Goal: Information Seeking & Learning: Learn about a topic

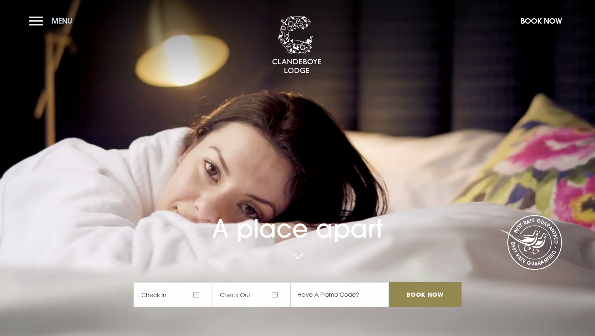
click at [34, 22] on button "Menu" at bounding box center [53, 21] width 48 height 18
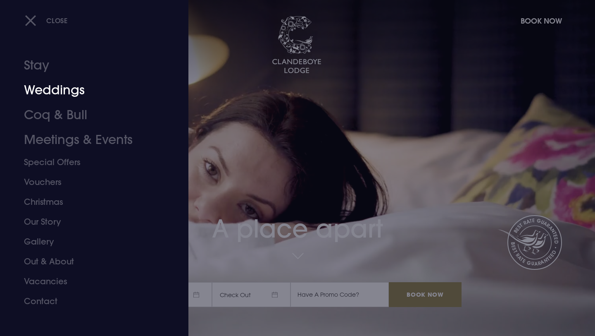
click at [48, 84] on link "Weddings" at bounding box center [89, 90] width 131 height 25
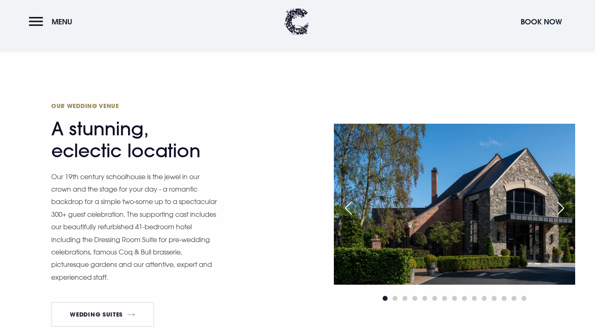
scroll to position [667, 0]
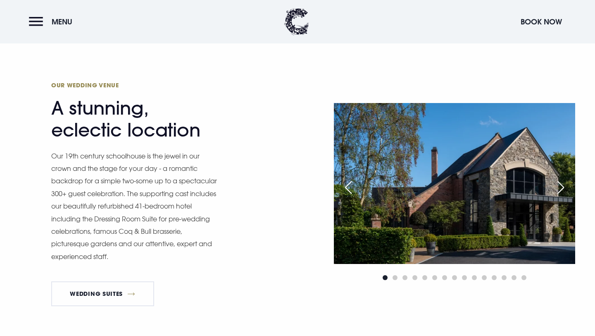
click at [564, 185] on div "Next slide" at bounding box center [561, 187] width 21 height 18
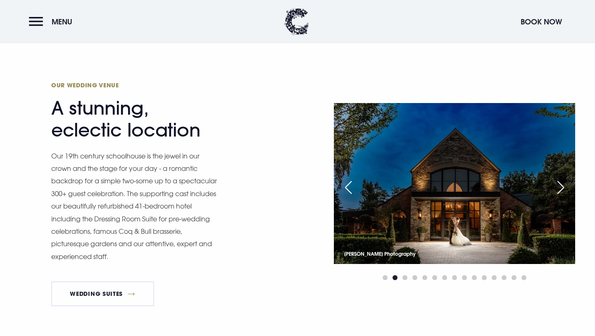
click at [564, 186] on div "Next slide" at bounding box center [561, 187] width 21 height 18
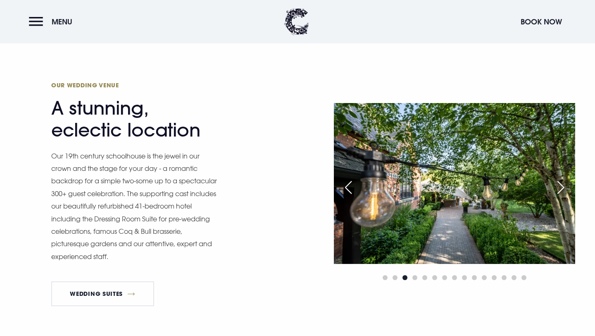
click at [564, 186] on div "Next slide" at bounding box center [561, 187] width 21 height 18
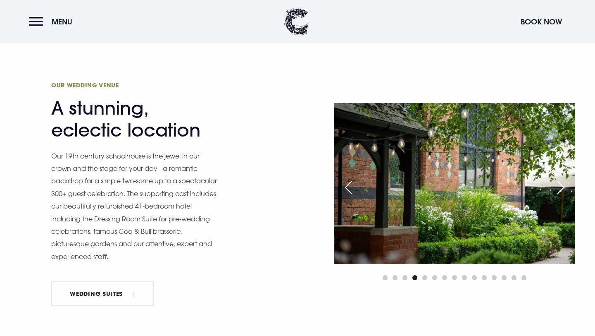
click at [564, 186] on div "Next slide" at bounding box center [561, 187] width 21 height 18
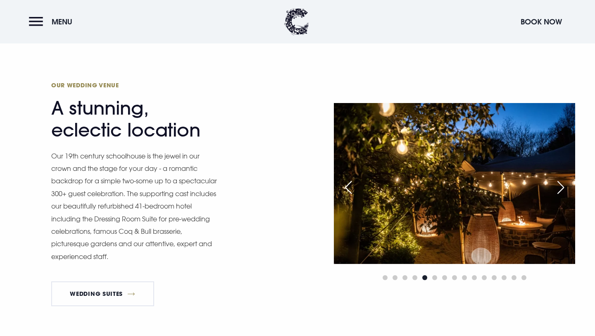
click at [564, 186] on div "Next slide" at bounding box center [561, 187] width 21 height 18
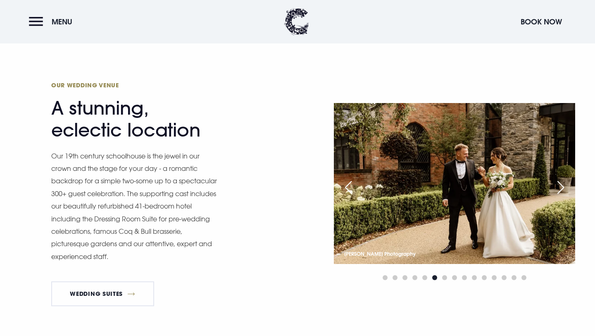
click at [564, 186] on div "Next slide" at bounding box center [561, 187] width 21 height 18
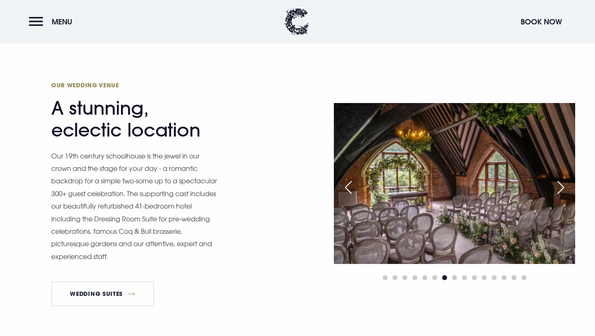
click at [564, 186] on div "Next slide" at bounding box center [561, 187] width 21 height 18
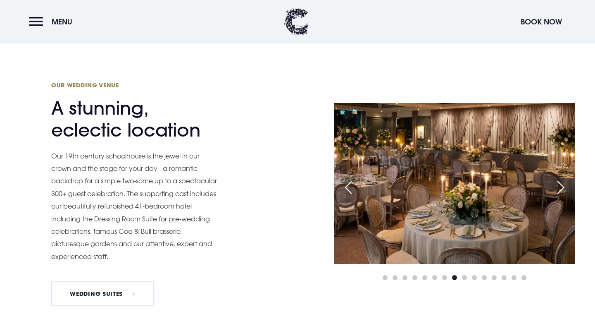
click at [351, 190] on div "Previous slide" at bounding box center [348, 187] width 21 height 18
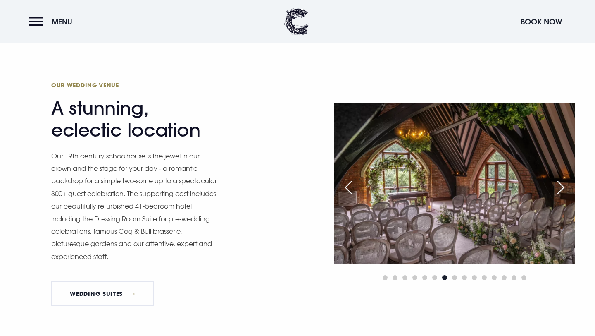
click at [564, 183] on div "Next slide" at bounding box center [561, 187] width 21 height 18
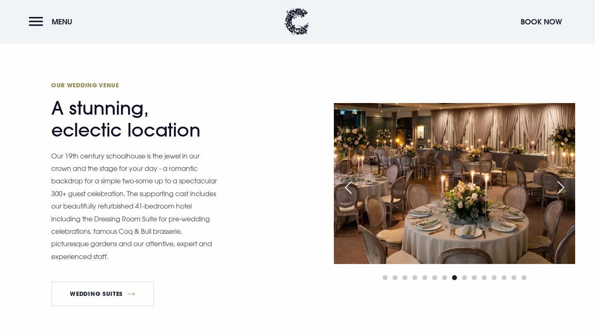
click at [564, 183] on div "Next slide" at bounding box center [561, 187] width 21 height 18
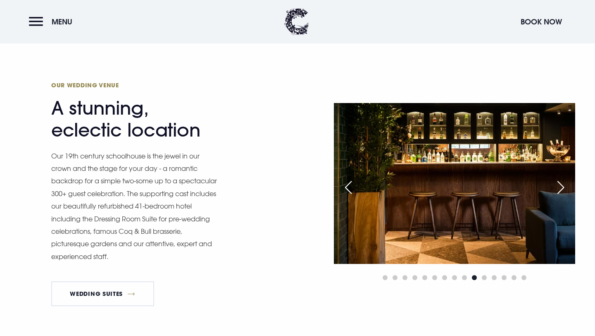
scroll to position [729, 0]
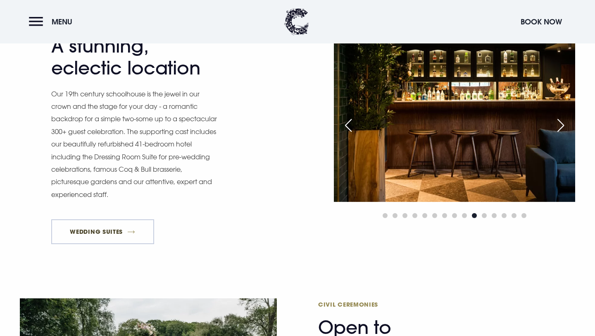
click at [95, 226] on link "Wedding Suites" at bounding box center [102, 231] width 103 height 25
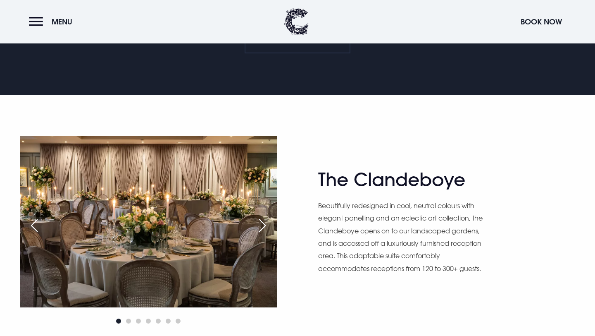
scroll to position [444, 0]
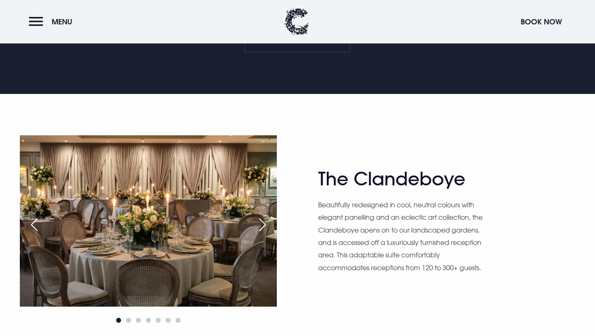
click at [260, 230] on div "Next slide" at bounding box center [262, 224] width 21 height 18
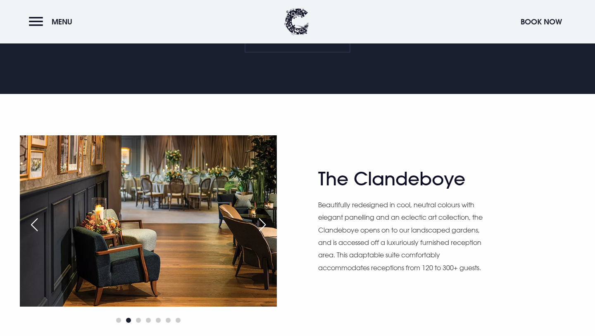
click at [261, 226] on div "Next slide" at bounding box center [262, 224] width 21 height 18
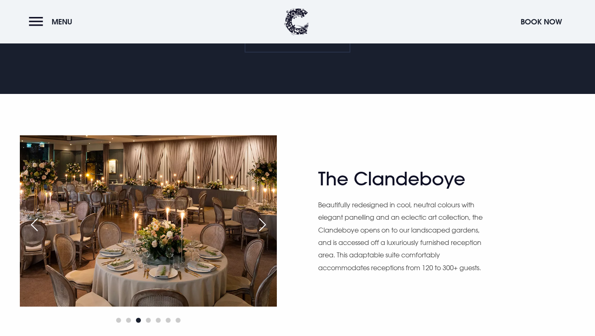
click at [261, 226] on div "Next slide" at bounding box center [262, 224] width 21 height 18
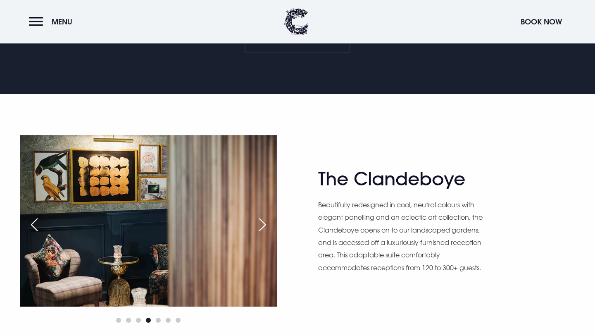
click at [261, 226] on div "Next slide" at bounding box center [262, 224] width 21 height 18
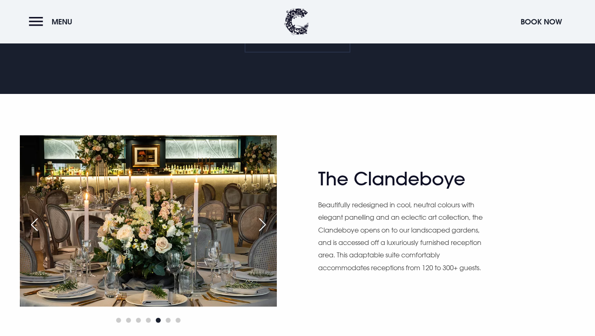
click at [261, 226] on div "Next slide" at bounding box center [262, 224] width 21 height 18
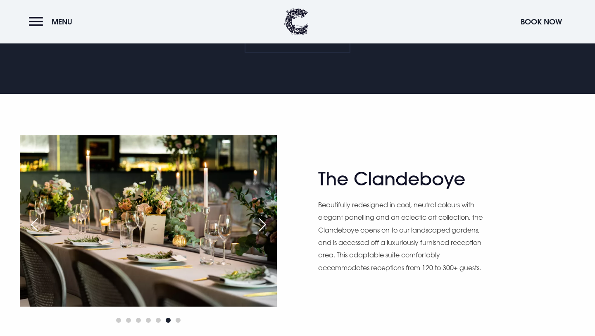
click at [261, 226] on div "Next slide" at bounding box center [262, 224] width 21 height 18
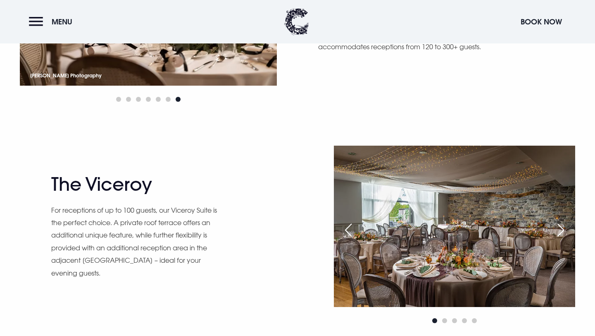
scroll to position [713, 0]
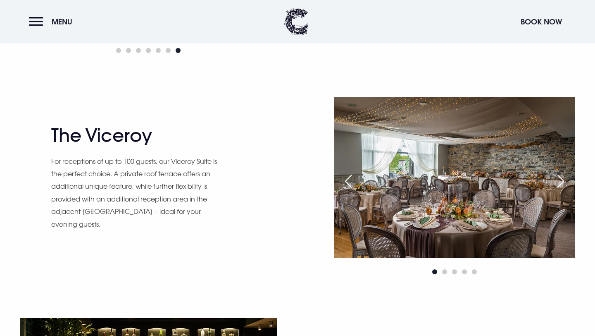
click at [564, 181] on div "Next slide" at bounding box center [561, 181] width 21 height 18
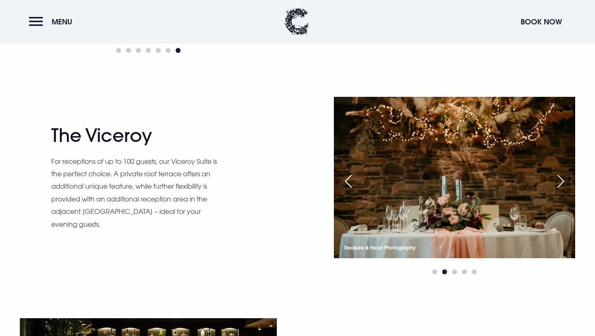
click at [564, 182] on div "Next slide" at bounding box center [561, 181] width 21 height 18
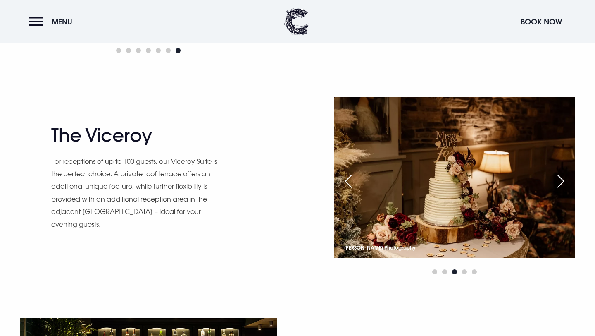
click at [564, 182] on div "Next slide" at bounding box center [561, 181] width 21 height 18
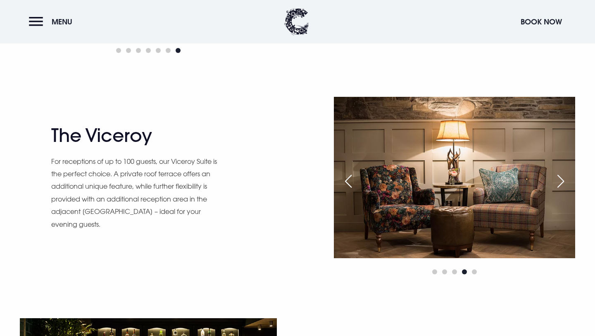
click at [564, 182] on div "Next slide" at bounding box center [561, 181] width 21 height 18
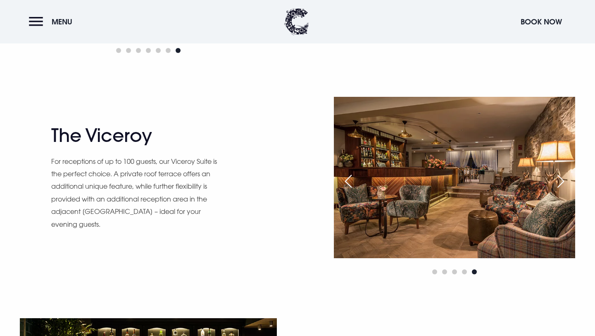
click at [564, 182] on div "Next slide" at bounding box center [561, 181] width 21 height 18
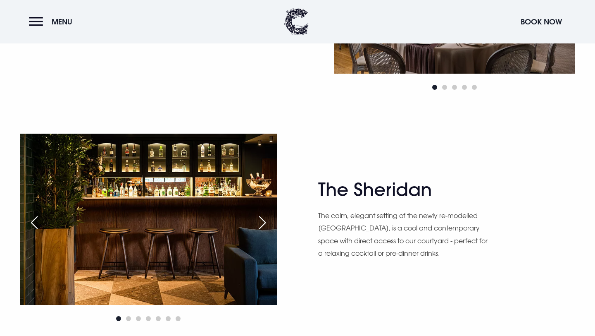
scroll to position [1010, 0]
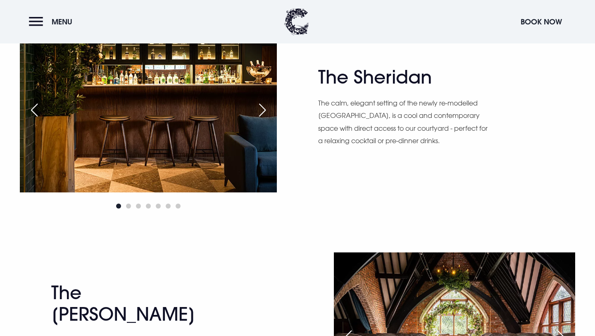
click at [267, 107] on div "Next slide" at bounding box center [262, 110] width 21 height 18
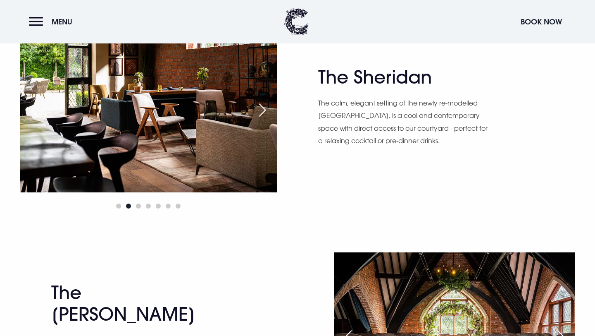
click at [267, 107] on div "Next slide" at bounding box center [262, 110] width 21 height 18
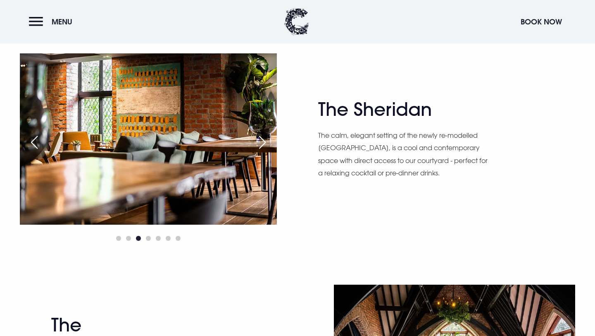
scroll to position [977, 0]
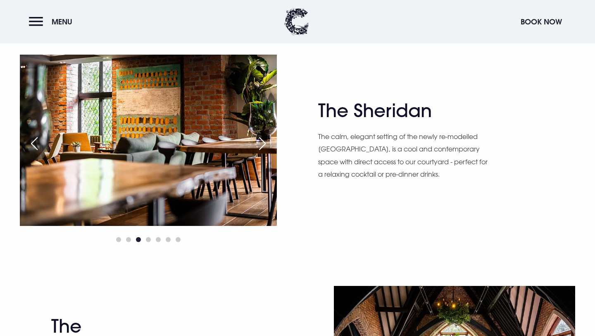
click at [262, 143] on div "Next slide" at bounding box center [262, 143] width 21 height 18
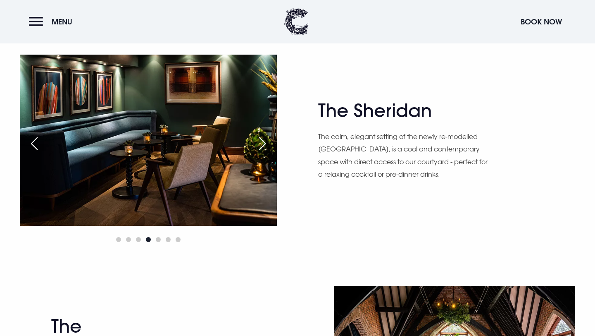
click at [262, 143] on div "Next slide" at bounding box center [262, 143] width 21 height 18
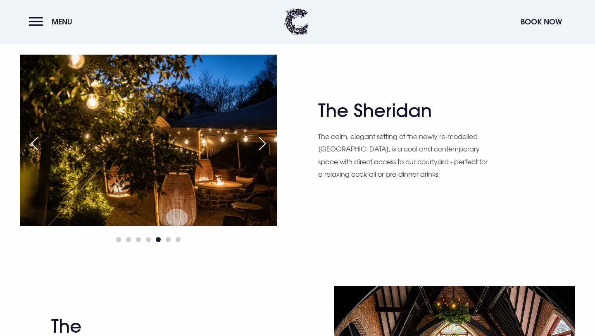
click at [262, 143] on div "Next slide" at bounding box center [262, 143] width 21 height 18
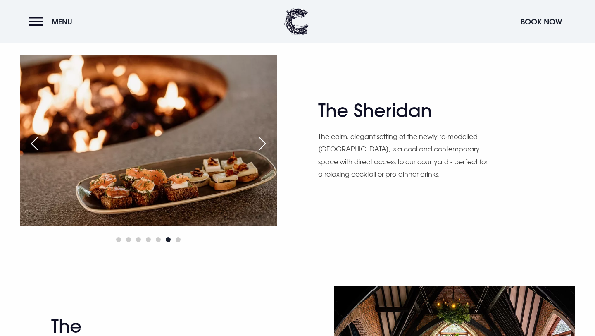
click at [262, 143] on div "Next slide" at bounding box center [262, 143] width 21 height 18
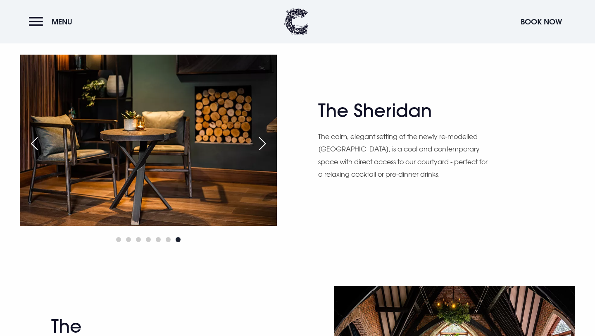
click at [262, 143] on div "Next slide" at bounding box center [262, 143] width 21 height 18
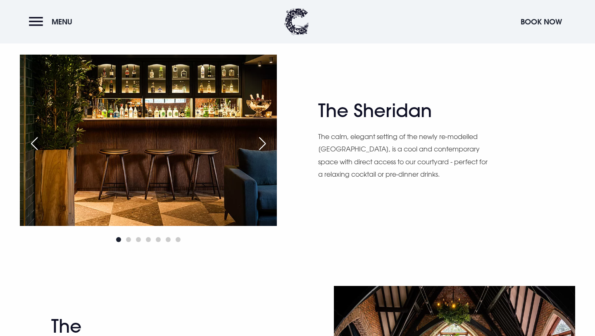
click at [262, 143] on div "Next slide" at bounding box center [262, 143] width 21 height 18
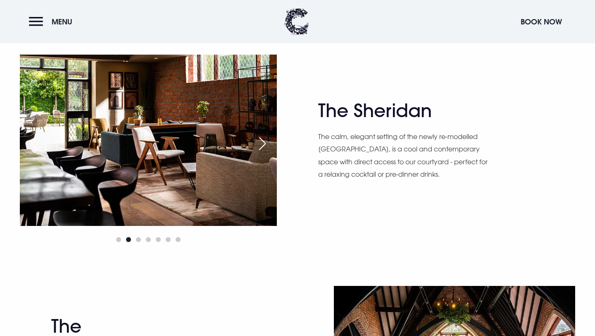
click at [262, 143] on div "Next slide" at bounding box center [262, 143] width 21 height 18
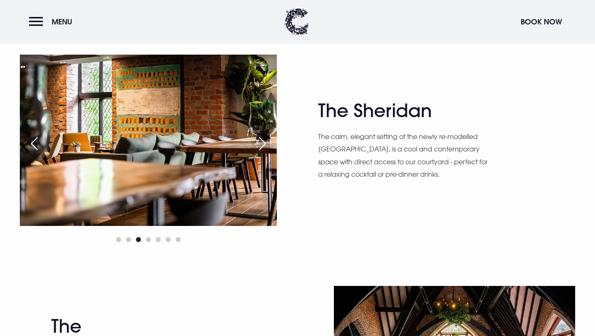
click at [262, 143] on div "Next slide" at bounding box center [262, 143] width 21 height 18
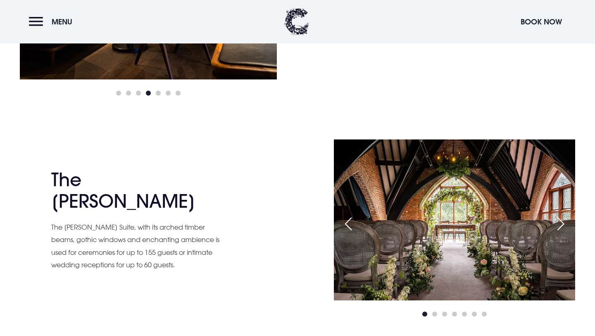
scroll to position [1187, 0]
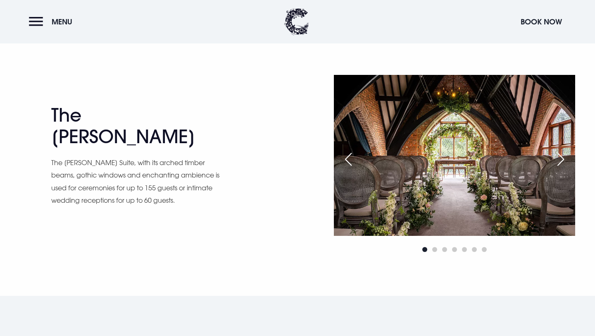
click at [561, 157] on div "Next slide" at bounding box center [561, 159] width 21 height 18
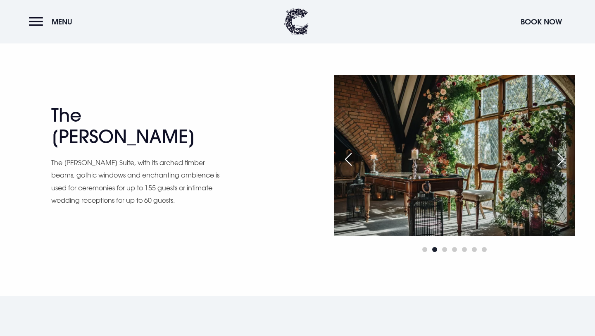
click at [561, 157] on div "Next slide" at bounding box center [561, 159] width 21 height 18
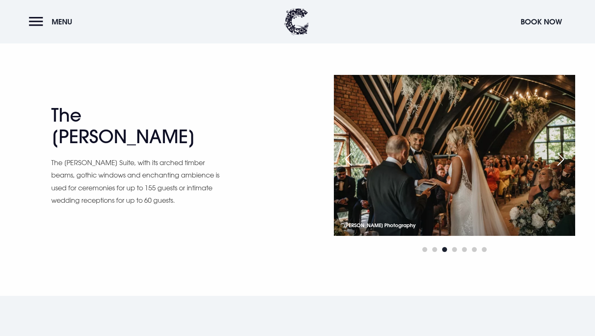
click at [561, 157] on div "Next slide" at bounding box center [561, 159] width 21 height 18
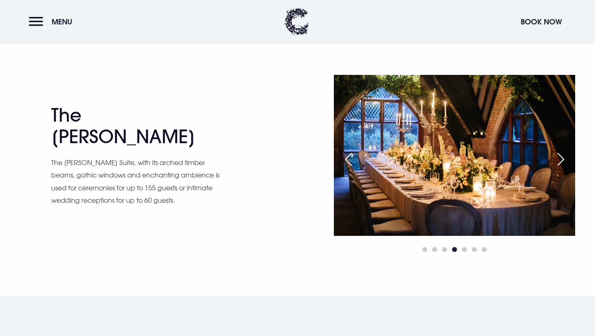
click at [561, 157] on div "Next slide" at bounding box center [561, 159] width 21 height 18
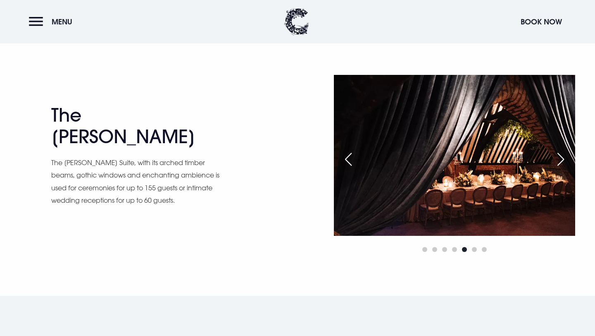
click at [561, 157] on div "Next slide" at bounding box center [561, 159] width 21 height 18
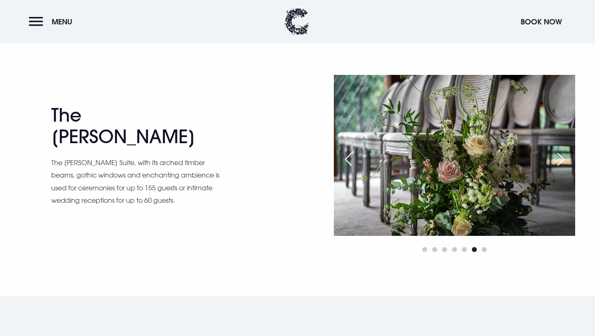
click at [561, 157] on div "Next slide" at bounding box center [561, 159] width 21 height 18
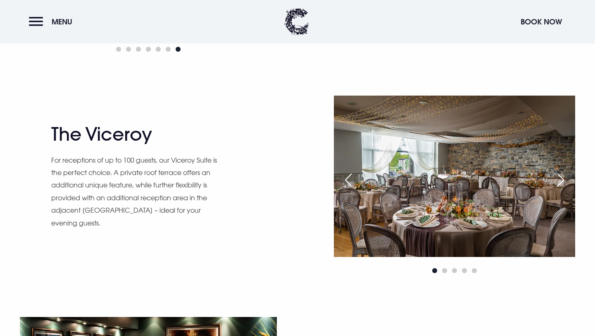
scroll to position [715, 0]
click at [448, 269] on div at bounding box center [454, 270] width 241 height 10
click at [444, 269] on span "Go to slide 2" at bounding box center [444, 269] width 5 height 5
click at [451, 269] on div at bounding box center [454, 270] width 241 height 10
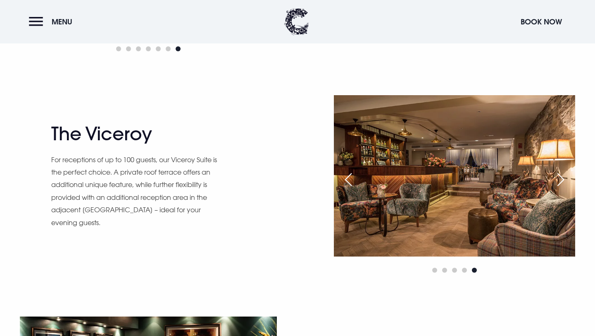
click at [461, 270] on div at bounding box center [454, 270] width 241 height 10
click at [463, 269] on span "Go to slide 4" at bounding box center [464, 269] width 5 height 5
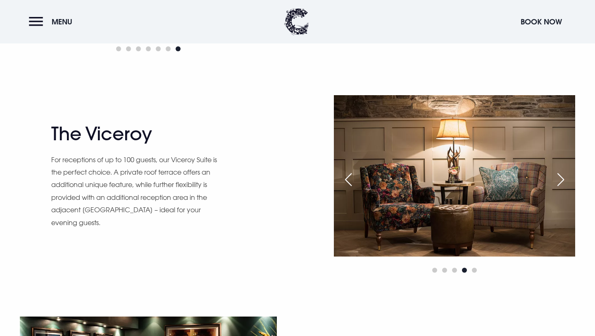
click at [458, 269] on div at bounding box center [454, 270] width 241 height 10
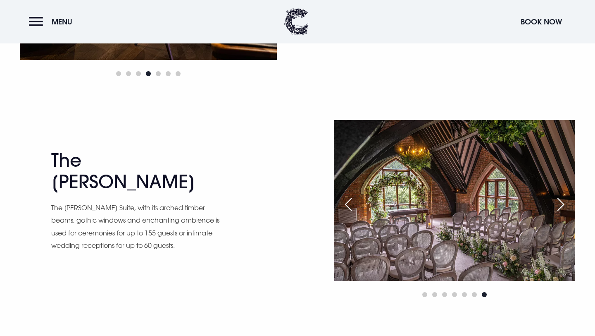
scroll to position [1161, 0]
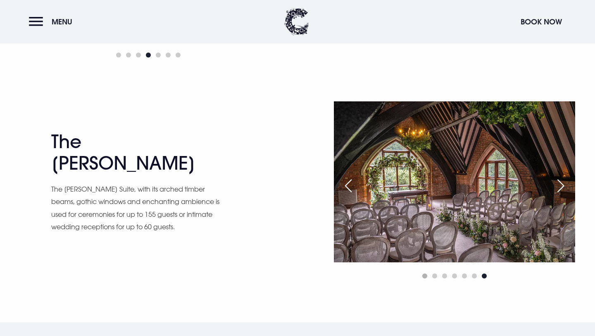
click at [422, 277] on span "Go to slide 1" at bounding box center [424, 275] width 5 height 5
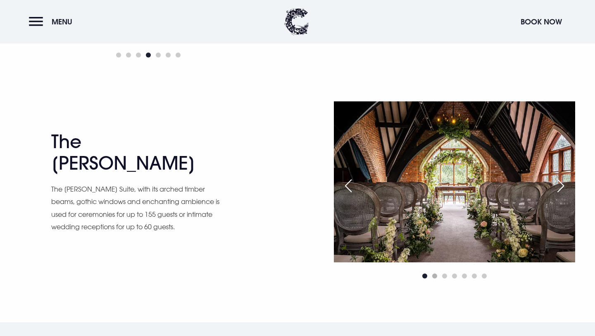
click at [436, 277] on span "Go to slide 2" at bounding box center [434, 275] width 5 height 5
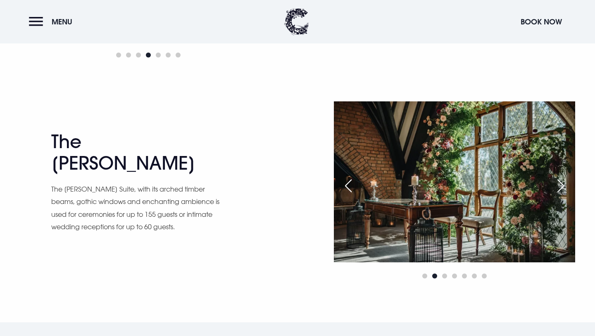
click at [427, 277] on div at bounding box center [454, 276] width 241 height 10
click at [422, 275] on div at bounding box center [454, 276] width 241 height 10
click at [424, 275] on span "Go to slide 1" at bounding box center [424, 275] width 5 height 5
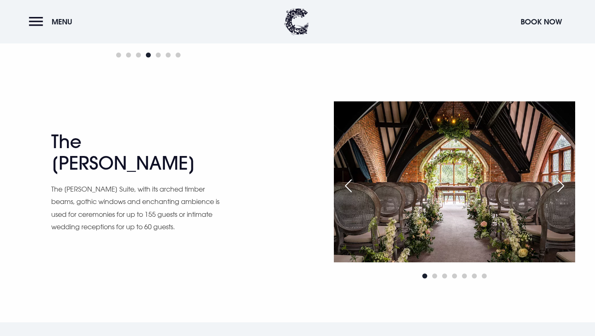
click at [448, 275] on div at bounding box center [454, 276] width 241 height 10
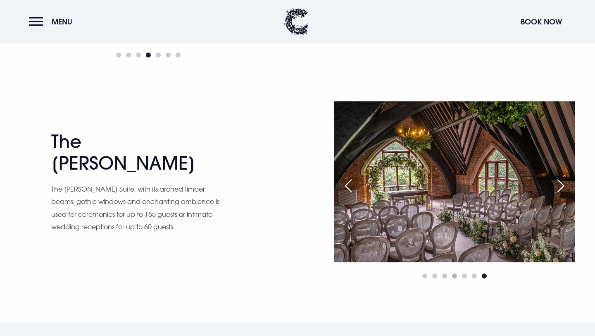
click at [455, 276] on span "Go to slide 4" at bounding box center [454, 275] width 5 height 5
click at [467, 277] on div at bounding box center [454, 276] width 241 height 10
click at [462, 276] on span "Go to slide 5" at bounding box center [464, 275] width 5 height 5
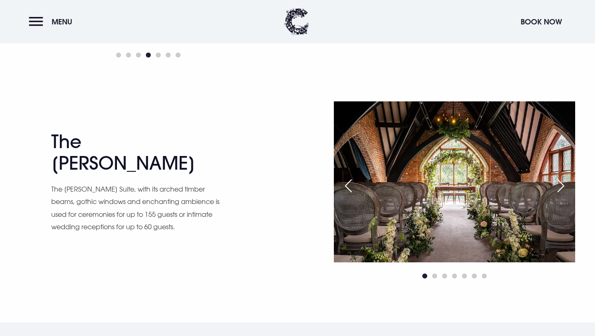
click at [472, 276] on div at bounding box center [454, 276] width 241 height 10
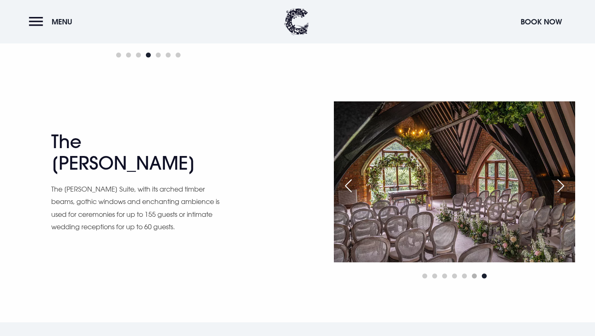
click at [472, 276] on span "Go to slide 6" at bounding box center [474, 275] width 5 height 5
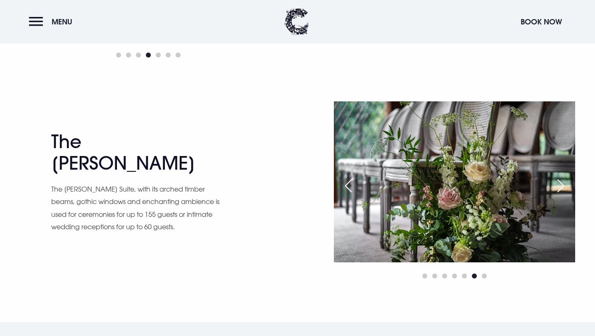
click at [479, 276] on div at bounding box center [454, 276] width 241 height 10
click at [453, 277] on span "Go to slide 4" at bounding box center [454, 275] width 5 height 5
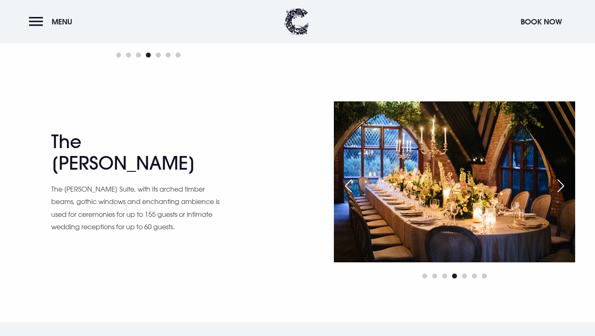
click at [446, 279] on div at bounding box center [454, 276] width 241 height 10
click at [441, 275] on div at bounding box center [454, 276] width 241 height 10
click at [430, 276] on div at bounding box center [454, 276] width 241 height 10
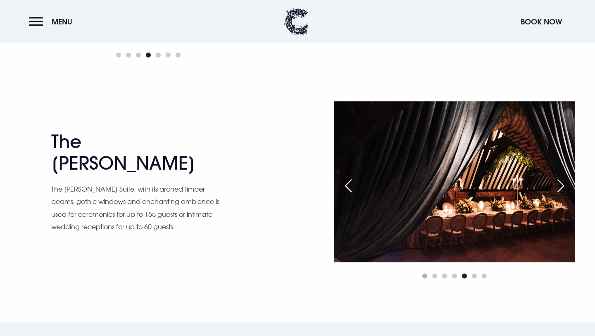
click at [425, 276] on span "Go to slide 1" at bounding box center [424, 275] width 5 height 5
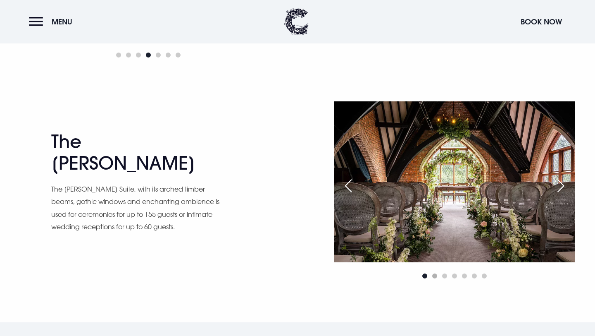
click at [434, 275] on span "Go to slide 2" at bounding box center [434, 275] width 5 height 5
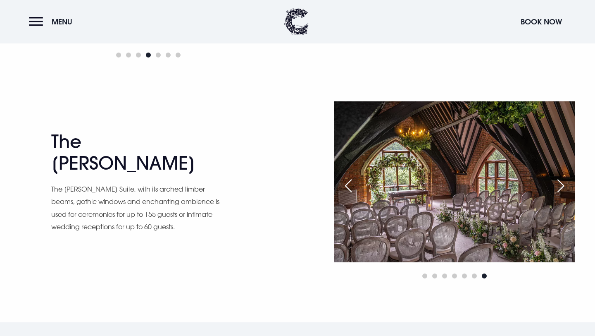
click at [420, 278] on div at bounding box center [454, 276] width 241 height 10
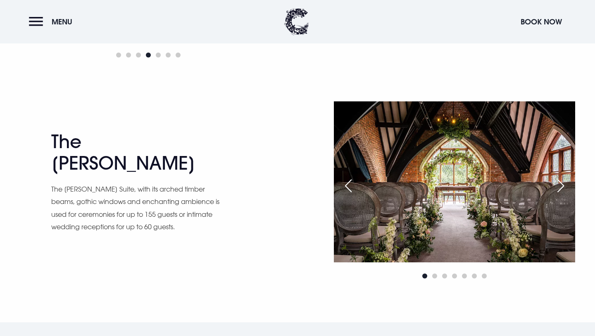
click at [561, 188] on div "Next slide" at bounding box center [561, 185] width 21 height 18
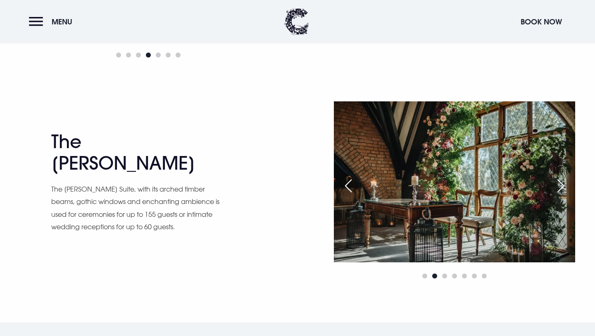
click at [561, 188] on div "Next slide" at bounding box center [561, 185] width 21 height 18
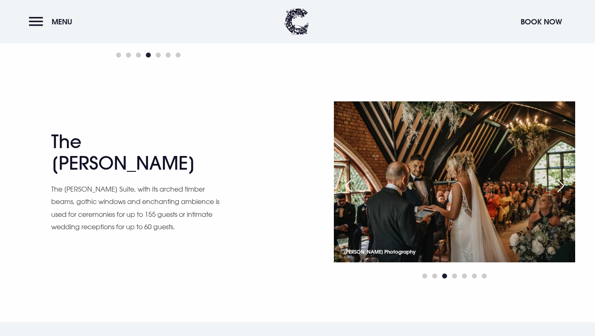
click at [561, 189] on div "Next slide" at bounding box center [561, 185] width 21 height 18
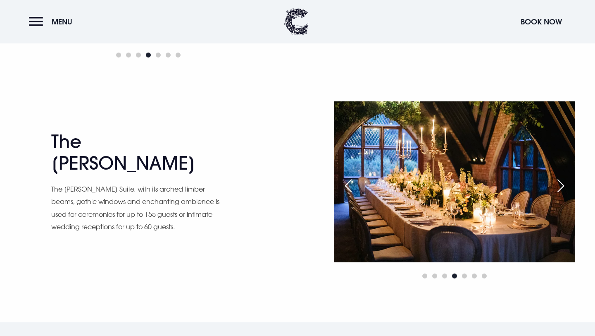
click at [561, 189] on div "Next slide" at bounding box center [561, 185] width 21 height 18
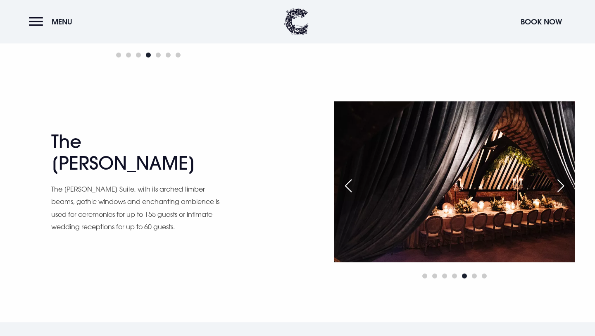
click at [561, 189] on div "Next slide" at bounding box center [561, 185] width 21 height 18
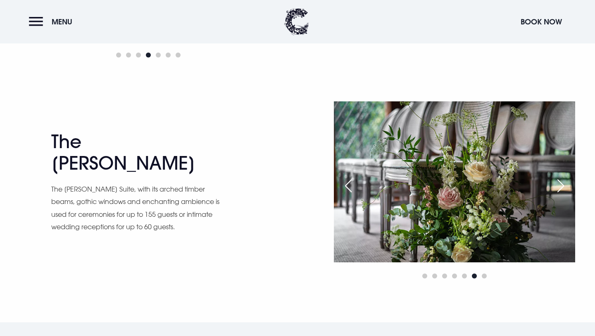
click at [561, 189] on div "Next slide" at bounding box center [561, 185] width 21 height 18
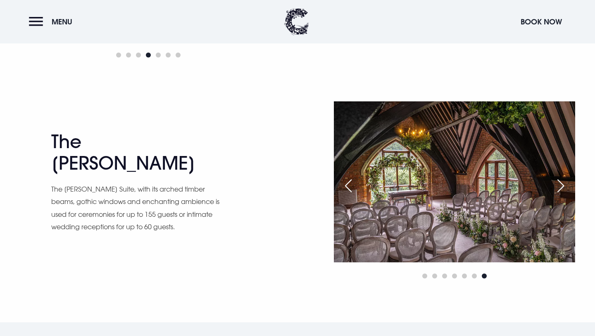
click at [561, 189] on div "Next slide" at bounding box center [561, 185] width 21 height 18
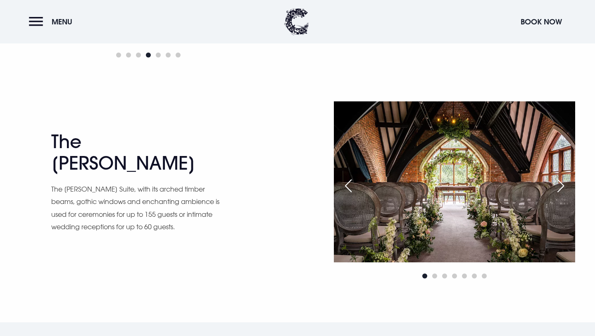
click at [561, 189] on div "Next slide" at bounding box center [561, 185] width 21 height 18
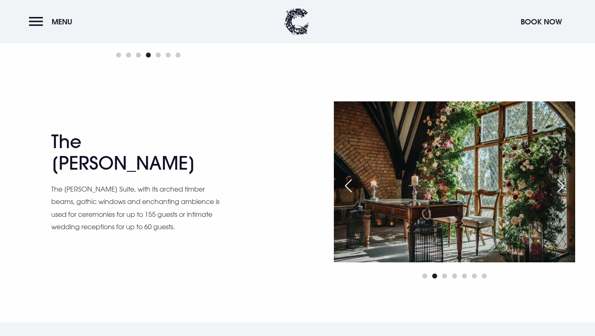
click at [561, 189] on div "Next slide" at bounding box center [561, 185] width 21 height 18
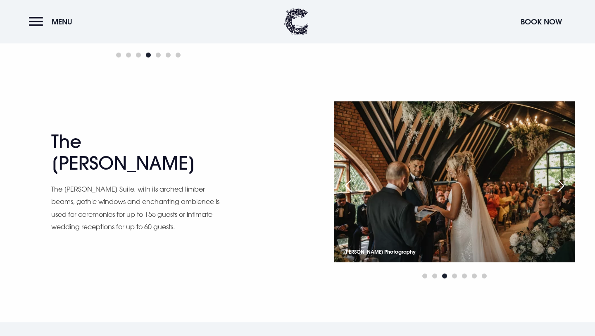
click at [561, 189] on div "Next slide" at bounding box center [561, 185] width 21 height 18
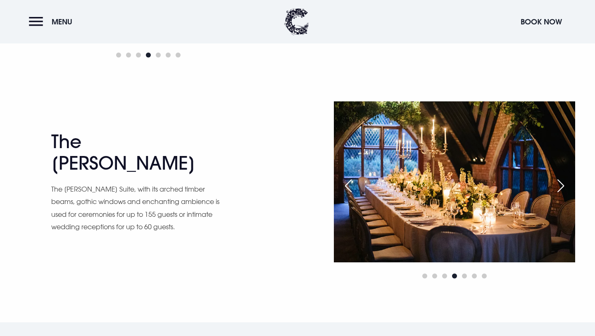
click at [561, 189] on div "Next slide" at bounding box center [561, 185] width 21 height 18
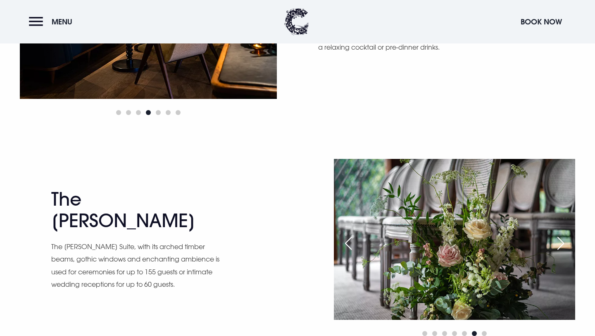
scroll to position [1139, 0]
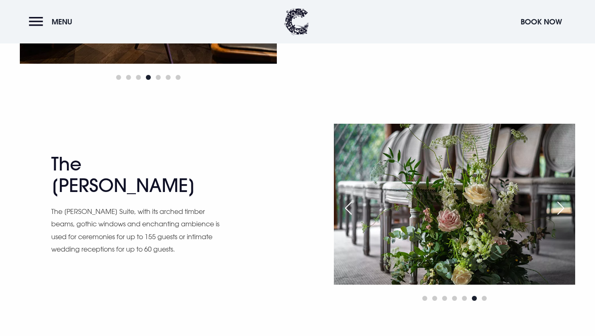
click at [117, 178] on h2 "The Blackwood" at bounding box center [131, 175] width 161 height 44
click at [117, 205] on p "The Blackwood Suite, with its arched timber beams, gothic windows and enchantin…" at bounding box center [135, 230] width 169 height 50
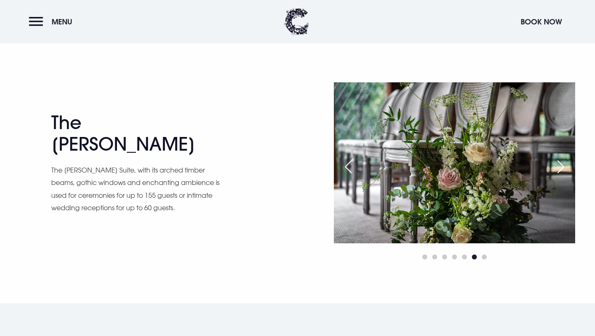
scroll to position [1178, 0]
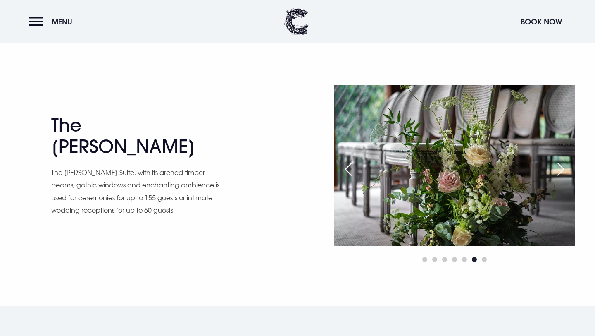
click at [426, 255] on div at bounding box center [454, 259] width 241 height 10
click at [426, 259] on span "Go to slide 1" at bounding box center [424, 259] width 5 height 5
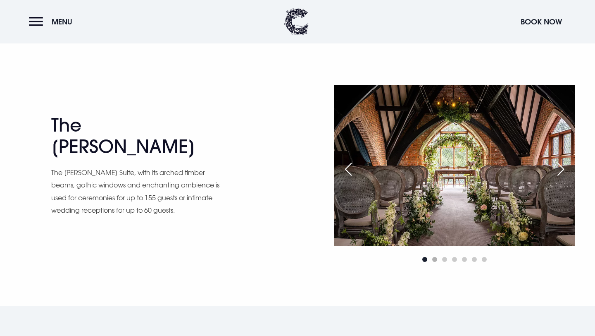
click at [432, 258] on span "Go to slide 2" at bounding box center [434, 259] width 5 height 5
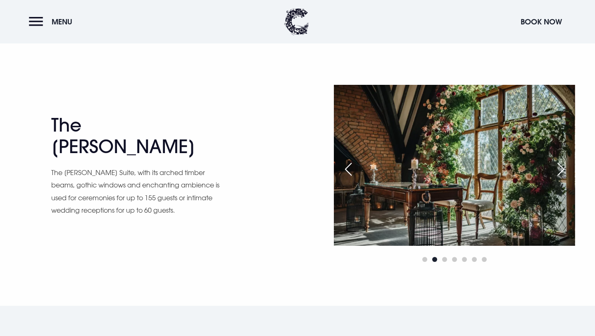
click at [447, 259] on div at bounding box center [454, 259] width 241 height 10
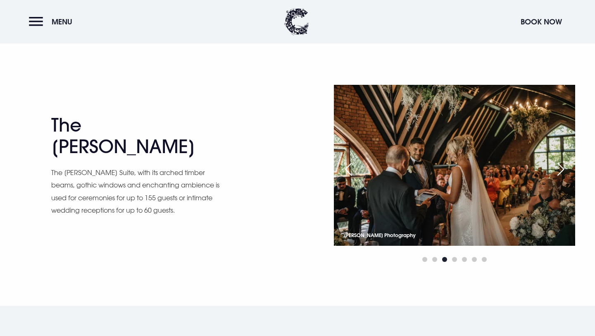
click at [456, 255] on div at bounding box center [454, 259] width 241 height 10
click at [455, 258] on span "Go to slide 4" at bounding box center [454, 259] width 5 height 5
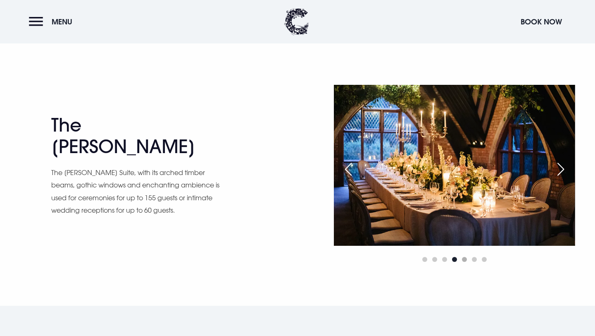
click at [467, 258] on span "Go to slide 5" at bounding box center [464, 259] width 5 height 5
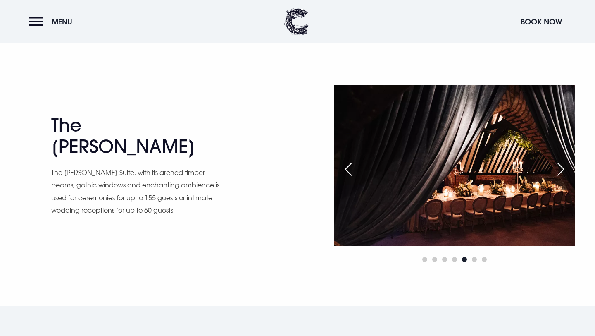
click at [472, 255] on div at bounding box center [454, 259] width 241 height 10
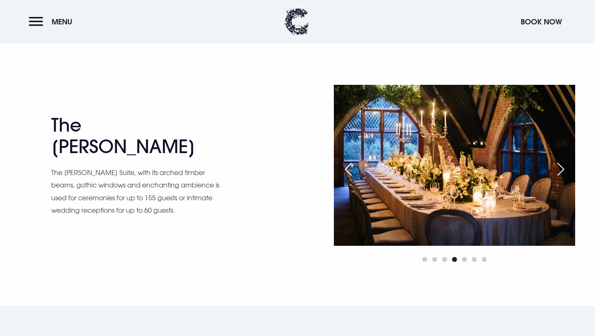
click at [472, 257] on div at bounding box center [454, 259] width 241 height 10
click at [487, 260] on div at bounding box center [454, 259] width 241 height 10
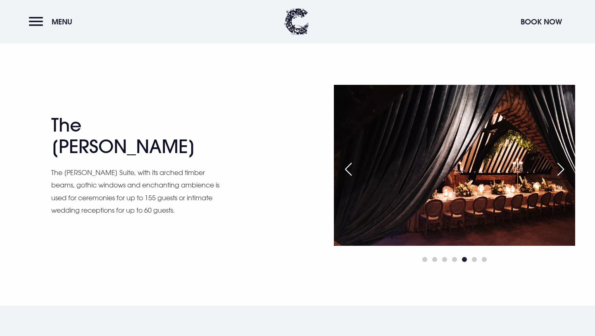
click at [559, 170] on div "Next slide" at bounding box center [561, 169] width 21 height 18
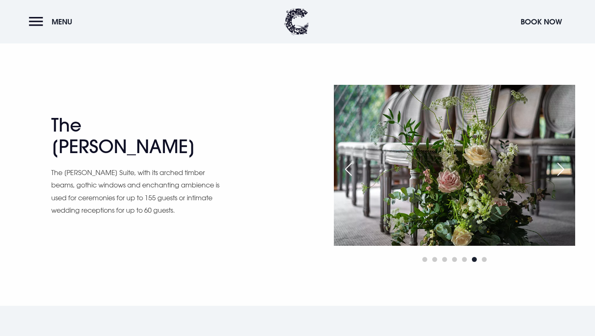
click at [559, 170] on div "Next slide" at bounding box center [561, 169] width 21 height 18
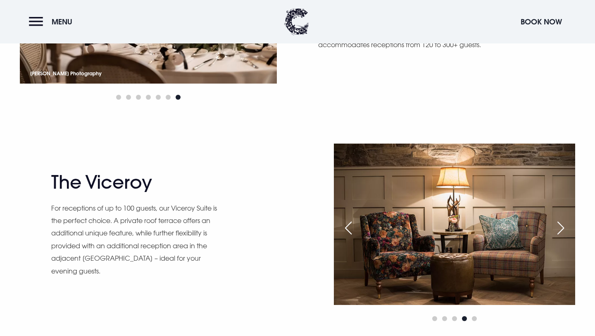
scroll to position [671, 0]
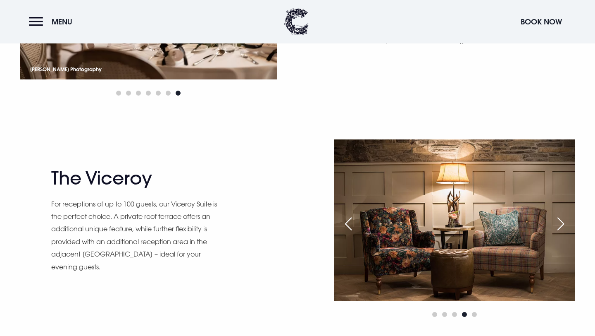
click at [348, 216] on div "Previous slide" at bounding box center [348, 224] width 21 height 18
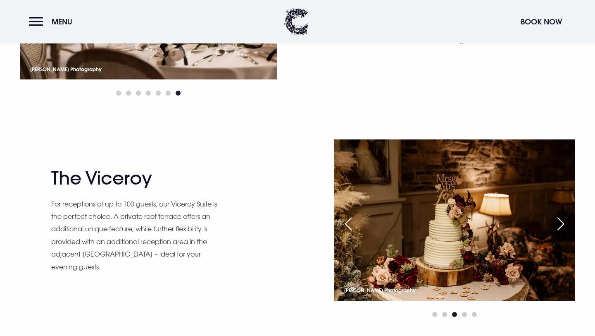
click at [348, 218] on div "Previous slide" at bounding box center [348, 224] width 21 height 18
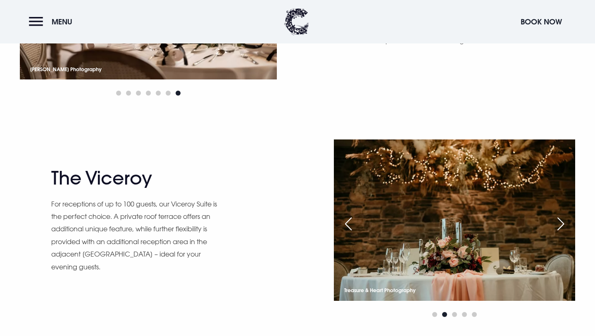
click at [348, 218] on div "Previous slide" at bounding box center [348, 224] width 21 height 18
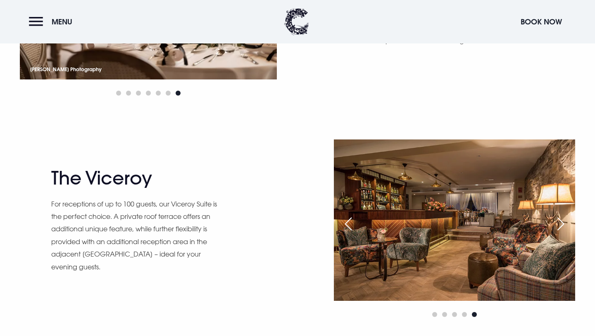
click at [348, 218] on div "Previous slide" at bounding box center [348, 224] width 21 height 18
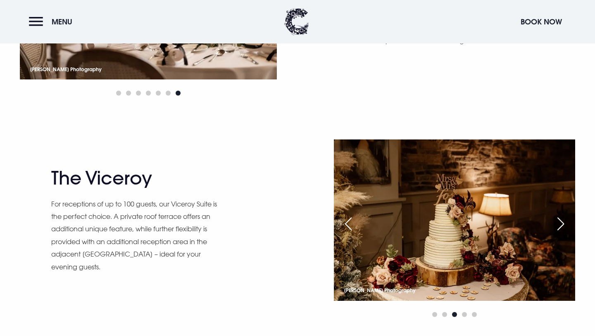
click at [348, 218] on div "Previous slide" at bounding box center [348, 224] width 21 height 18
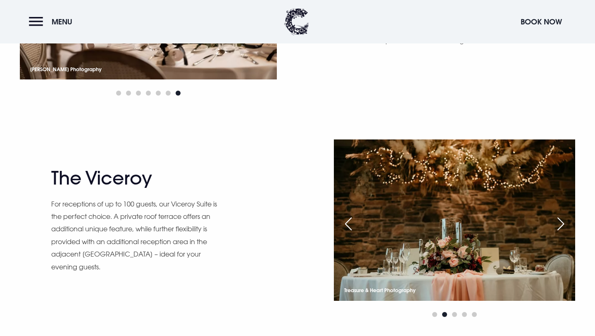
click at [348, 218] on div "Previous slide" at bounding box center [348, 224] width 21 height 18
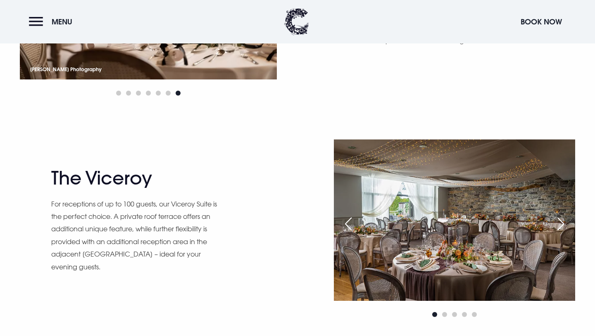
click at [348, 219] on div "Previous slide" at bounding box center [348, 224] width 21 height 18
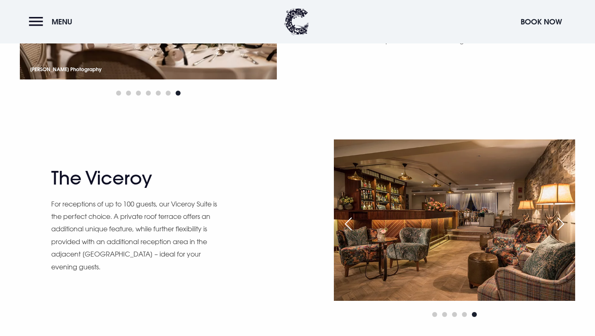
click at [348, 219] on div "Previous slide" at bounding box center [348, 224] width 21 height 18
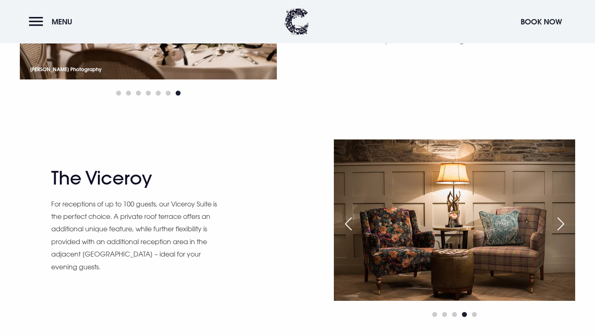
click at [348, 219] on div "Previous slide" at bounding box center [348, 224] width 21 height 18
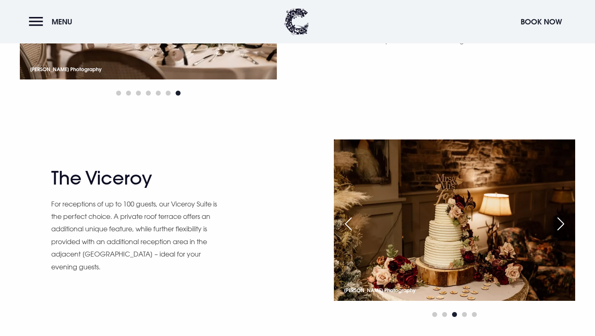
click at [348, 219] on div "Previous slide" at bounding box center [348, 224] width 21 height 18
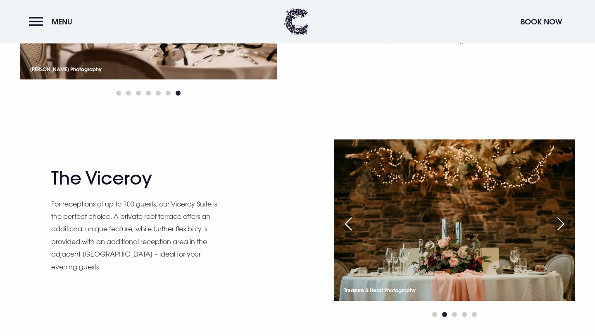
click at [348, 219] on div "Previous slide" at bounding box center [348, 224] width 21 height 18
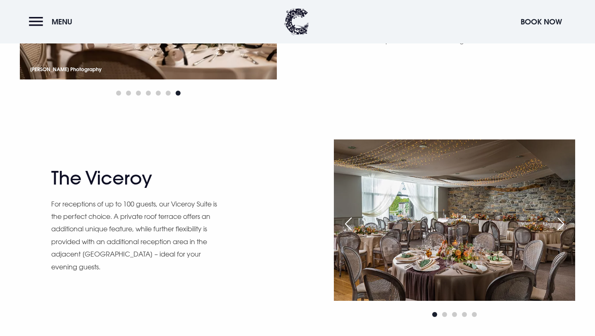
click at [348, 219] on div "Previous slide" at bounding box center [348, 224] width 21 height 18
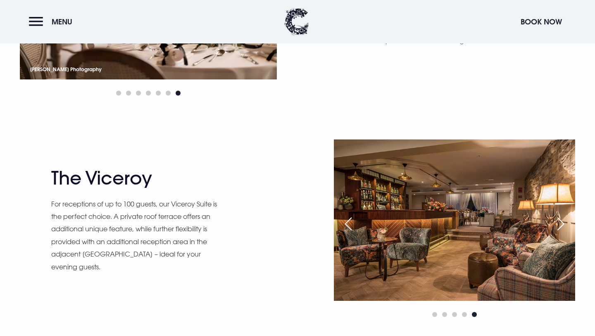
click at [348, 219] on div "Previous slide" at bounding box center [348, 224] width 21 height 18
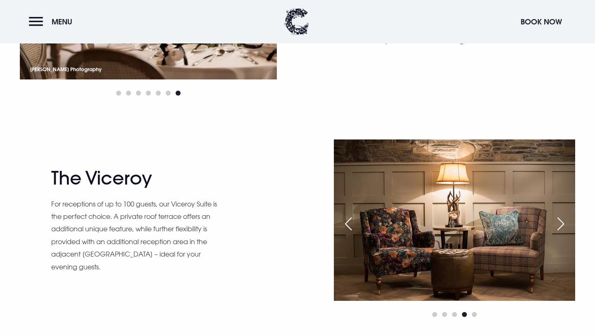
click at [348, 219] on div "Previous slide" at bounding box center [348, 224] width 21 height 18
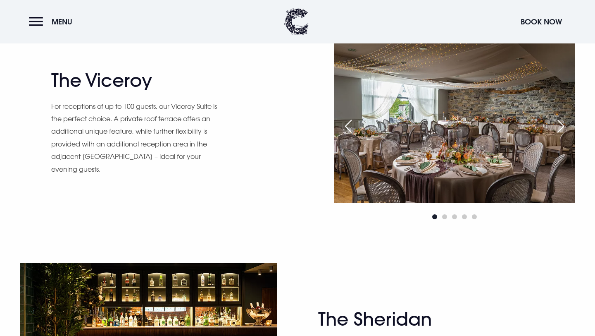
scroll to position [762, 0]
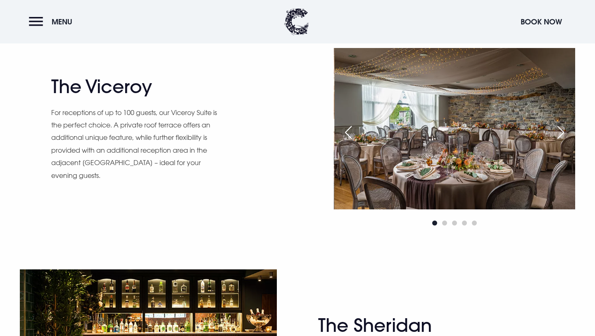
click at [559, 132] on div "Next slide" at bounding box center [561, 132] width 21 height 18
click at [559, 131] on div "Next slide" at bounding box center [561, 132] width 21 height 18
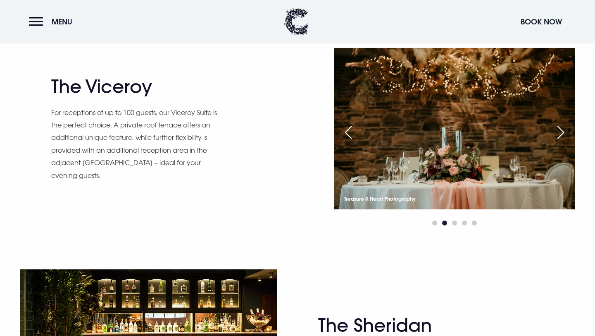
click at [559, 131] on div "Next slide" at bounding box center [561, 132] width 21 height 18
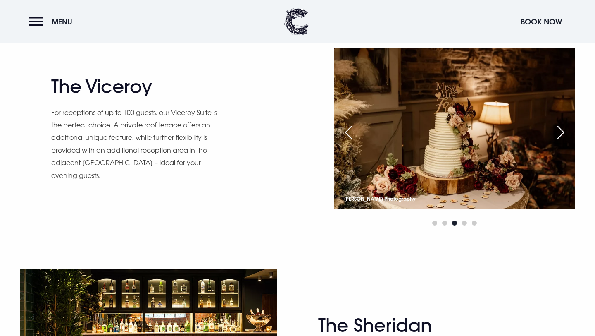
click at [559, 131] on div "Next slide" at bounding box center [561, 132] width 21 height 18
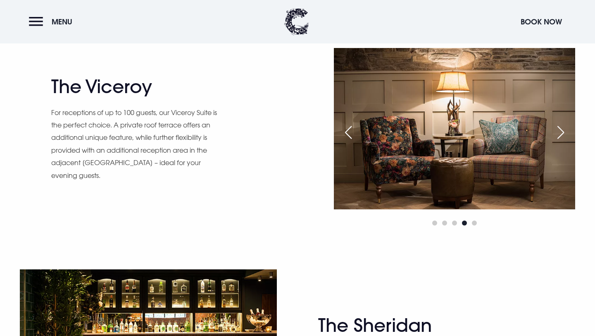
click at [559, 131] on div "Next slide" at bounding box center [561, 132] width 21 height 18
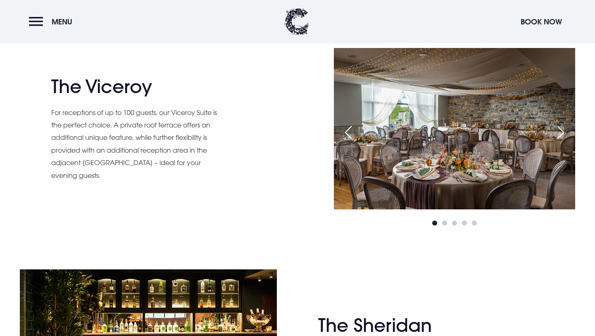
click at [559, 131] on div "Next slide" at bounding box center [561, 132] width 21 height 18
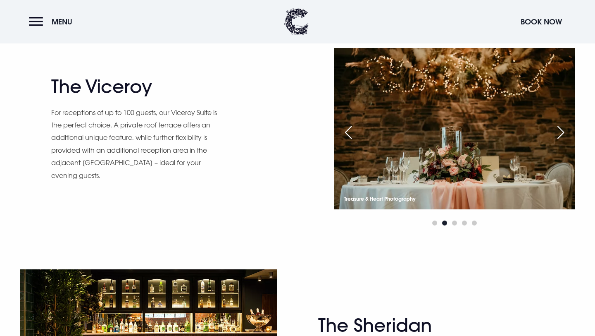
click at [559, 131] on div "Next slide" at bounding box center [561, 132] width 21 height 18
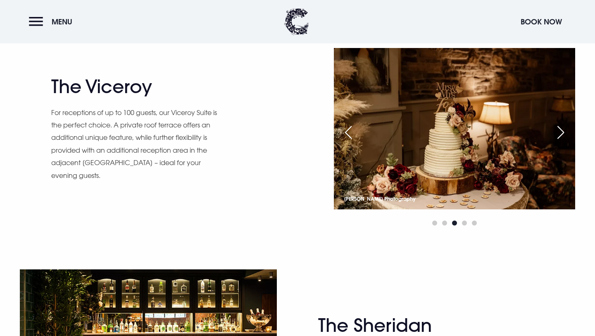
click at [559, 131] on div "Next slide" at bounding box center [561, 132] width 21 height 18
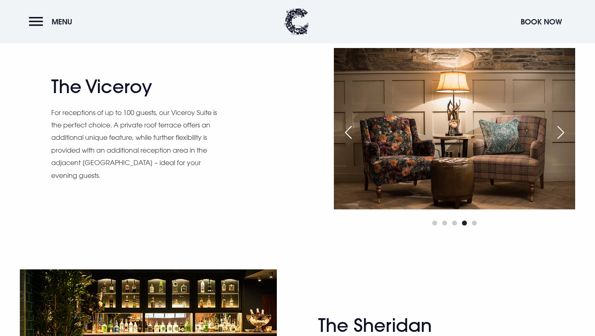
click at [559, 131] on div "Next slide" at bounding box center [561, 132] width 21 height 18
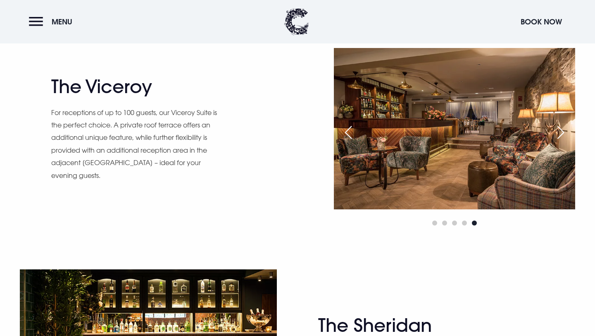
click at [559, 131] on div "Next slide" at bounding box center [561, 132] width 21 height 18
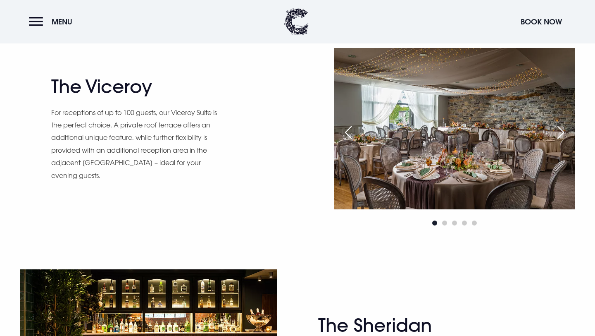
click at [559, 131] on div "Next slide" at bounding box center [561, 132] width 21 height 18
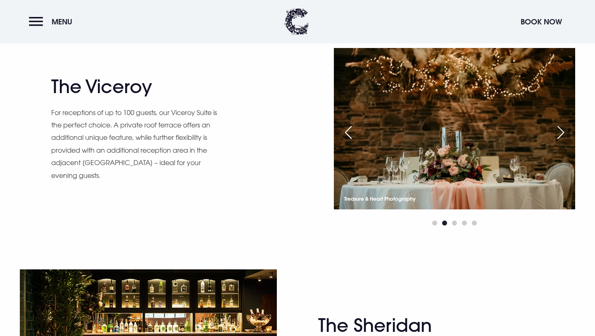
click at [357, 129] on div "Previous slide" at bounding box center [348, 132] width 21 height 18
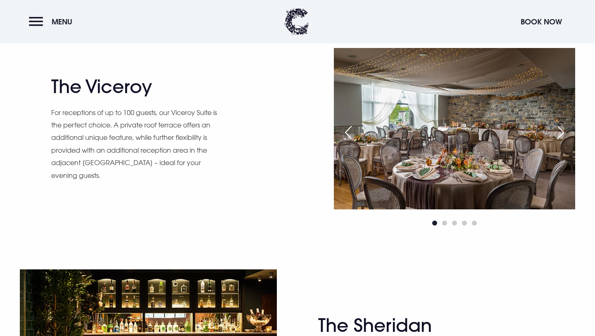
click at [563, 131] on div "Next slide" at bounding box center [561, 132] width 21 height 18
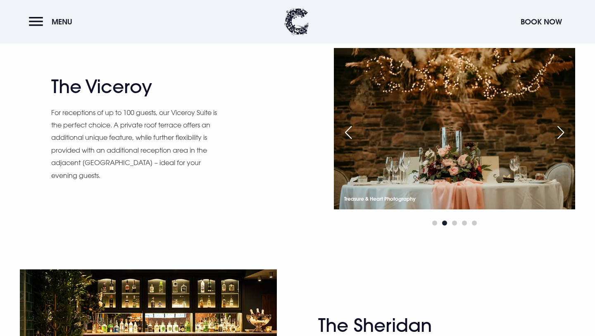
click at [563, 132] on div "Next slide" at bounding box center [561, 132] width 21 height 18
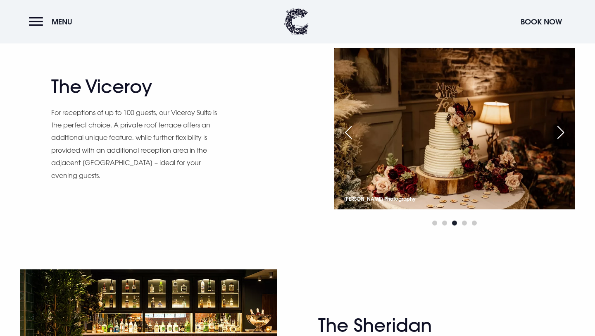
click at [563, 132] on div "Next slide" at bounding box center [561, 132] width 21 height 18
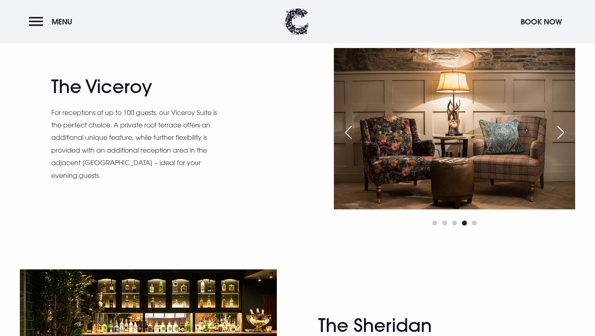
click at [563, 132] on div "Next slide" at bounding box center [561, 132] width 21 height 18
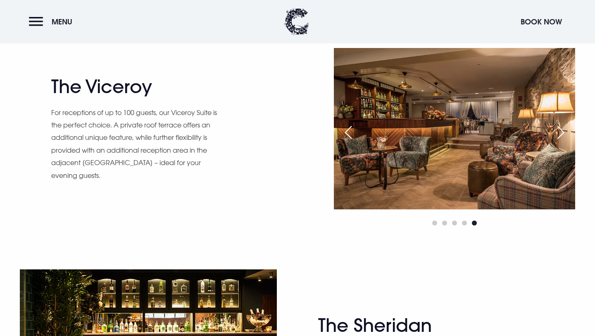
click at [563, 132] on div "Next slide" at bounding box center [561, 132] width 21 height 18
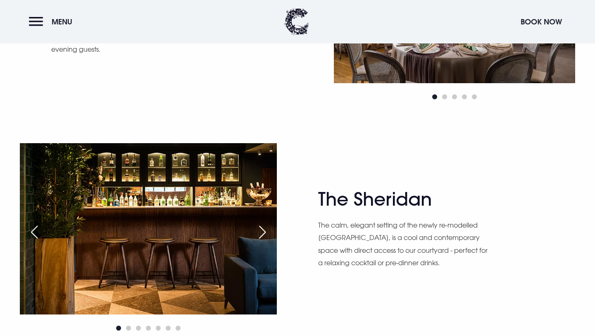
scroll to position [992, 0]
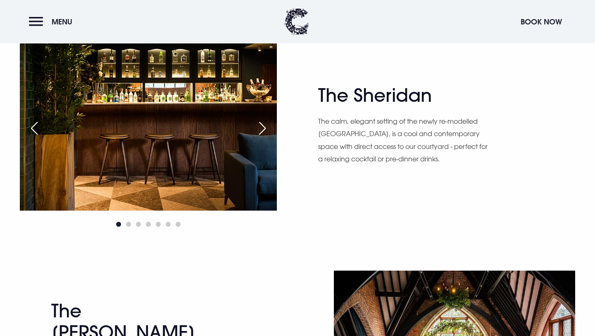
click at [263, 130] on div "Next slide" at bounding box center [262, 128] width 21 height 18
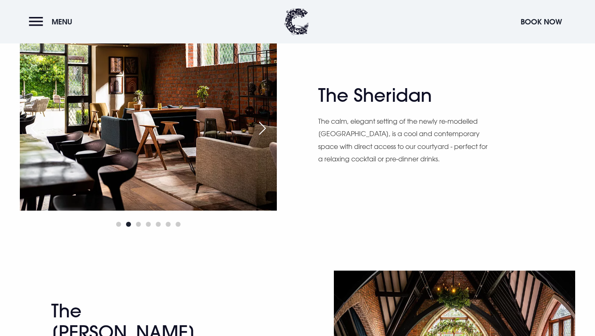
click at [263, 130] on div "Next slide" at bounding box center [262, 128] width 21 height 18
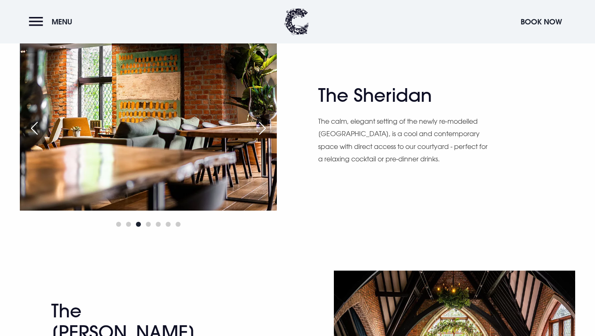
click at [263, 130] on div "Next slide" at bounding box center [262, 128] width 21 height 18
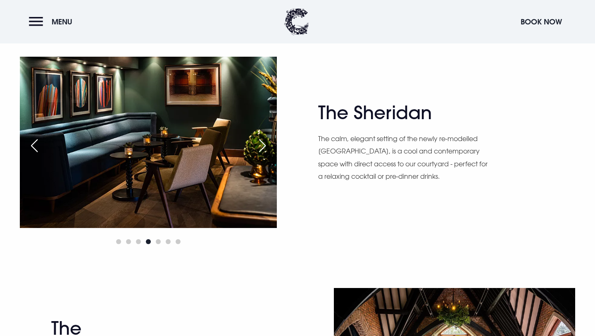
scroll to position [974, 0]
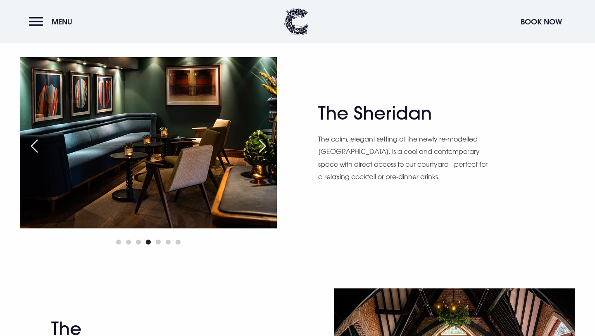
click at [41, 148] on div "Previous slide" at bounding box center [34, 146] width 21 height 18
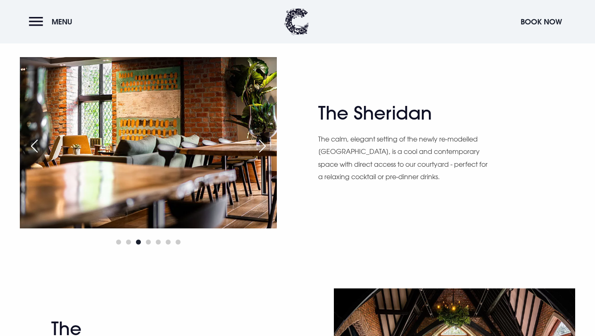
click at [41, 148] on div "Previous slide" at bounding box center [34, 146] width 21 height 18
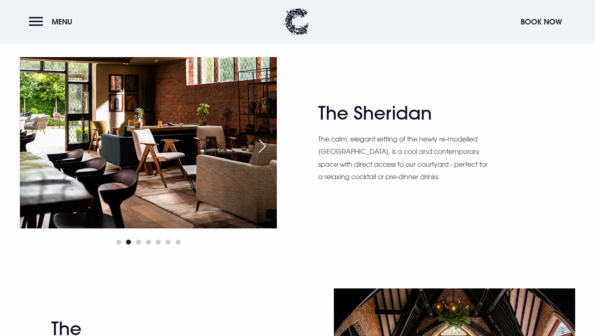
click at [263, 146] on div "Next slide" at bounding box center [262, 146] width 21 height 18
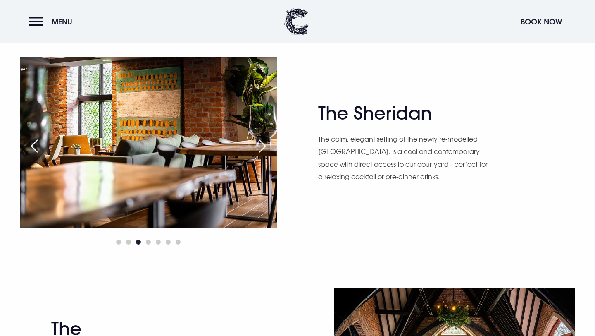
click at [263, 146] on div "Next slide" at bounding box center [262, 146] width 21 height 18
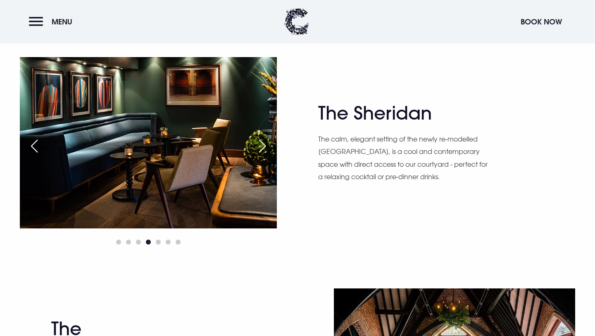
click at [263, 146] on div "Next slide" at bounding box center [262, 146] width 21 height 18
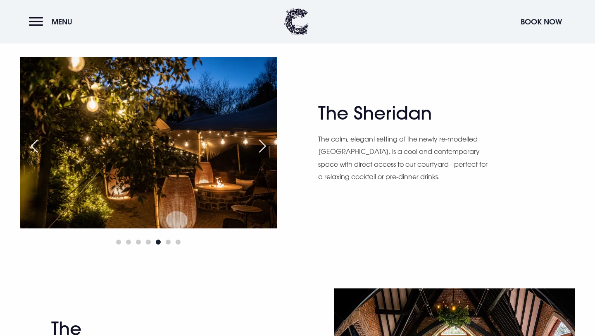
click at [263, 146] on div "Next slide" at bounding box center [262, 146] width 21 height 18
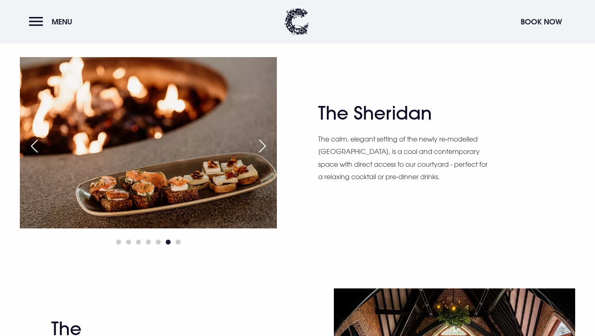
click at [263, 146] on div "Next slide" at bounding box center [262, 146] width 21 height 18
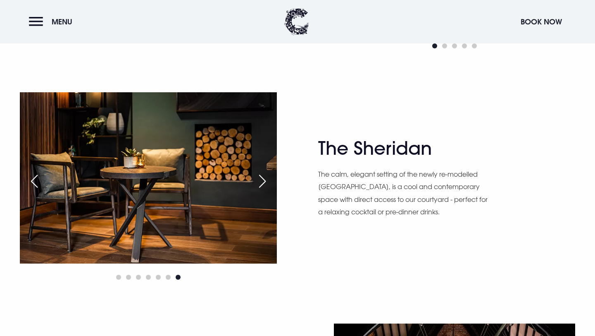
scroll to position [940, 0]
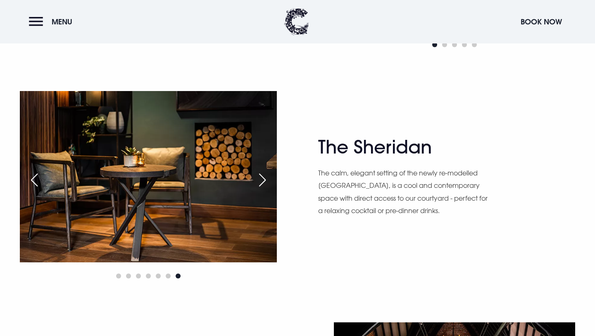
click at [262, 175] on div "Next slide" at bounding box center [262, 180] width 21 height 18
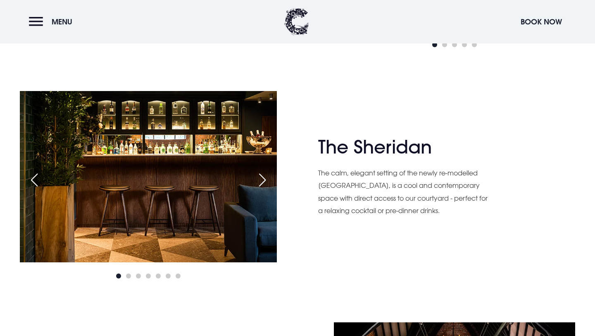
click at [262, 175] on div "Next slide" at bounding box center [262, 180] width 21 height 18
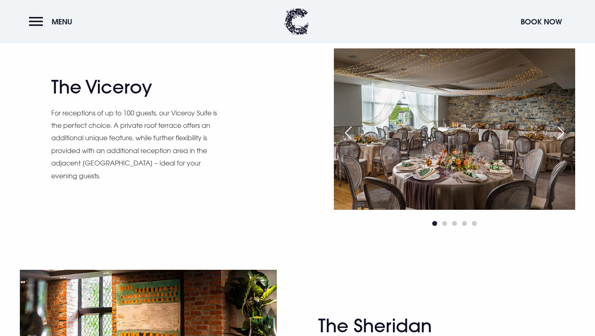
scroll to position [707, 0]
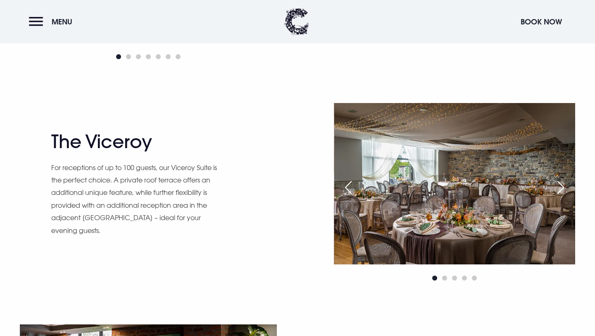
click at [563, 186] on div "Next slide" at bounding box center [561, 187] width 21 height 18
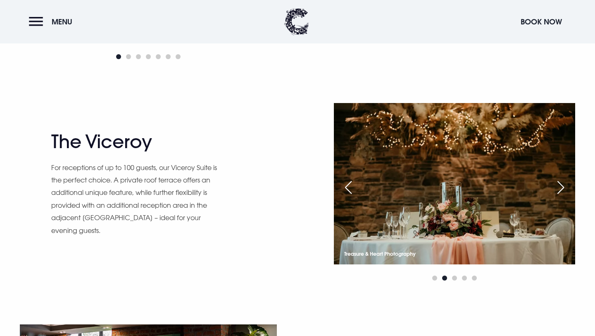
click at [563, 186] on div "Next slide" at bounding box center [561, 187] width 21 height 18
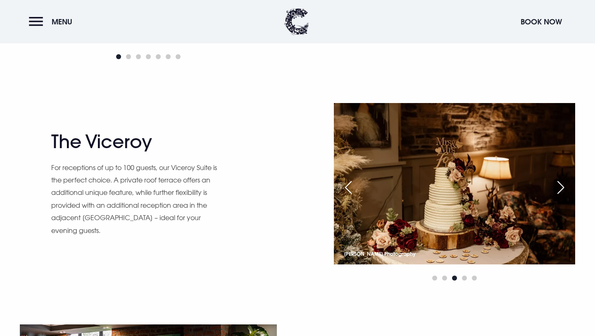
click at [563, 186] on div "Next slide" at bounding box center [561, 187] width 21 height 18
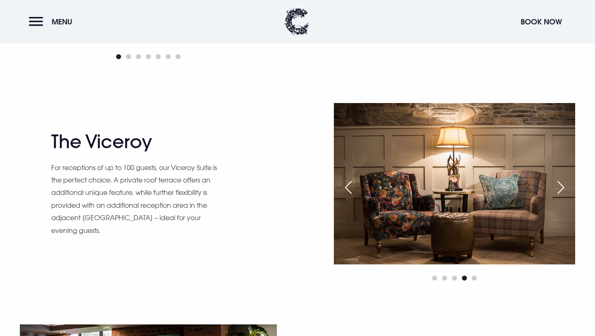
click at [563, 186] on div "Next slide" at bounding box center [561, 187] width 21 height 18
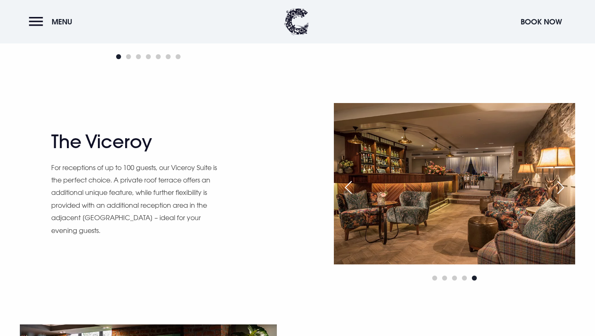
click at [563, 186] on div "Next slide" at bounding box center [561, 187] width 21 height 18
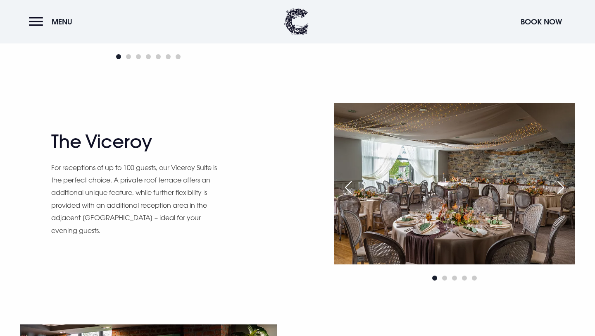
click at [563, 186] on div "Next slide" at bounding box center [561, 187] width 21 height 18
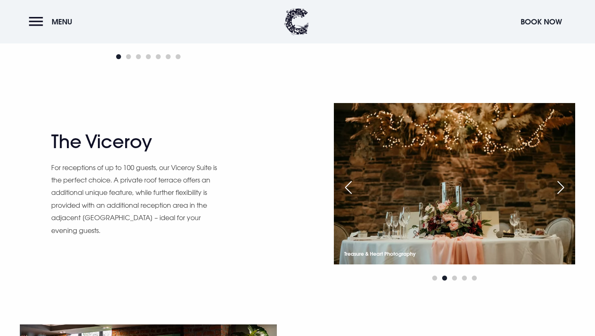
click at [563, 186] on div "Next slide" at bounding box center [561, 187] width 21 height 18
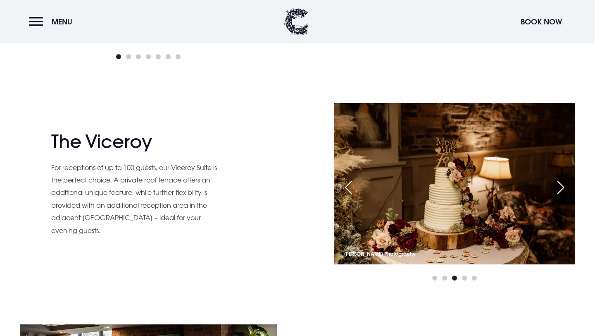
click at [563, 186] on div "Next slide" at bounding box center [561, 187] width 21 height 18
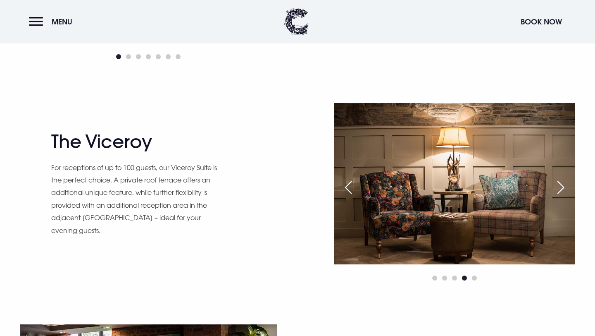
click at [564, 193] on div "Next slide" at bounding box center [561, 187] width 21 height 18
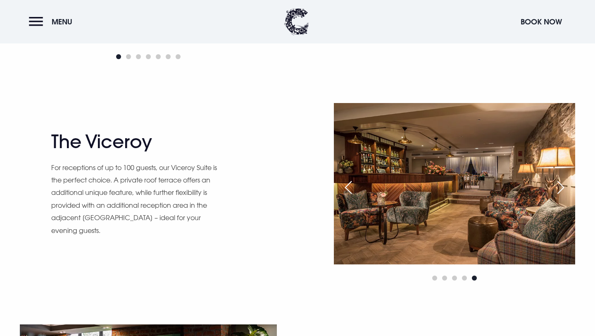
click at [556, 183] on div "Next slide" at bounding box center [561, 187] width 21 height 18
click at [237, 153] on div "The Viceroy For receptions of up to 100 guests, our Viceroy Suite is the perfec…" at bounding box center [171, 193] width 241 height 124
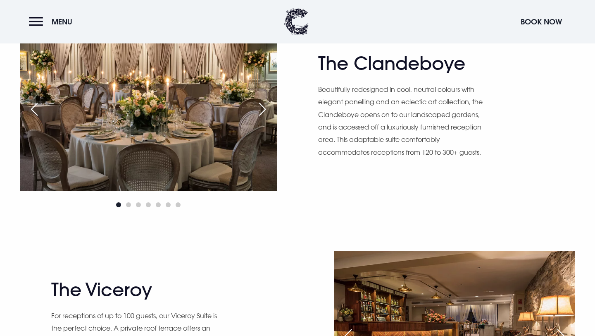
scroll to position [460, 0]
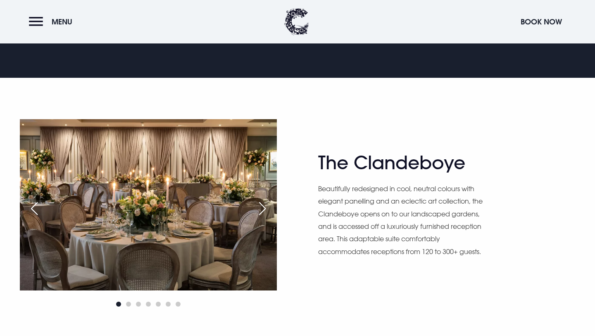
click at [319, 122] on div "The Clandeboye Beautifully redesigned in cool, neutral colours with elegant pan…" at bounding box center [297, 214] width 575 height 190
click at [319, 104] on div "The Clandeboye Beautifully redesigned in cool, neutral colours with elegant pan…" at bounding box center [297, 214] width 595 height 272
click at [264, 208] on div "Next slide" at bounding box center [262, 208] width 21 height 18
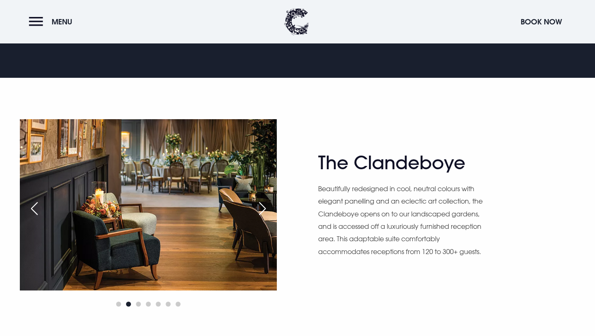
click at [262, 208] on div "Next slide" at bounding box center [262, 208] width 21 height 18
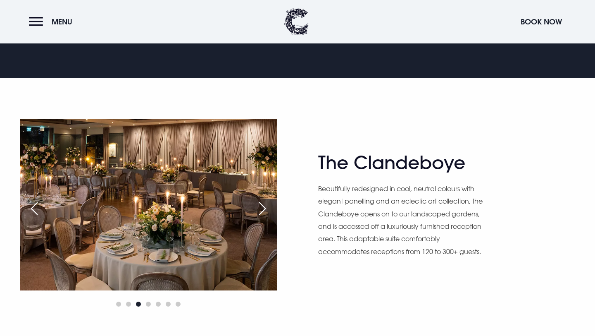
click at [262, 208] on div "Next slide" at bounding box center [262, 208] width 21 height 18
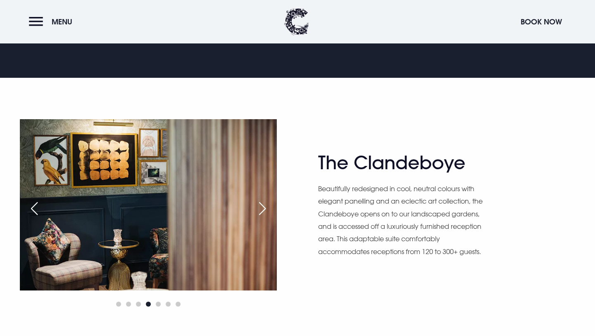
click at [262, 208] on div "Next slide" at bounding box center [262, 208] width 21 height 18
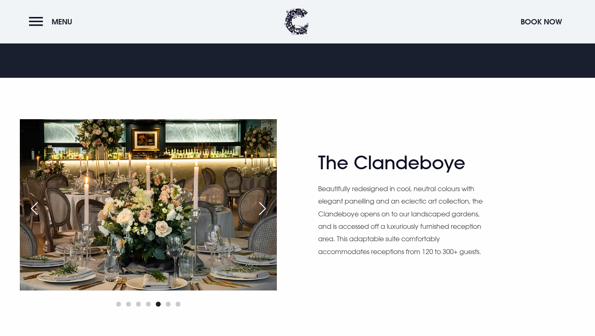
click at [262, 208] on div "Next slide" at bounding box center [262, 208] width 21 height 18
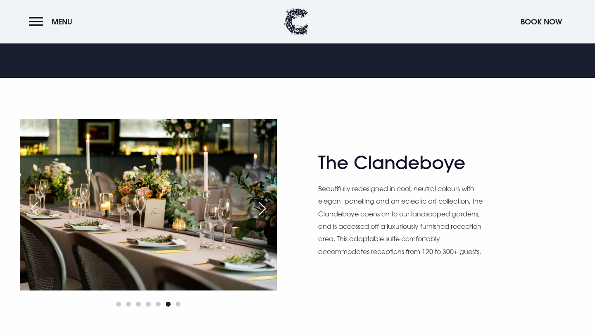
click at [262, 208] on div "Next slide" at bounding box center [262, 208] width 21 height 18
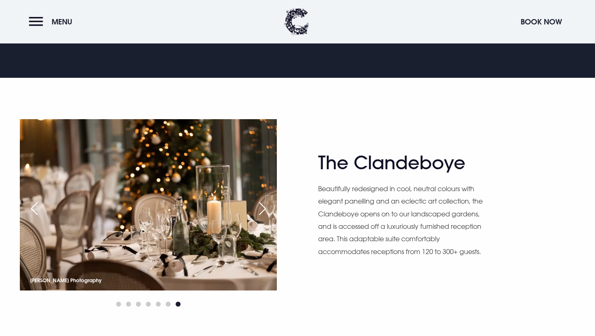
click at [262, 208] on div "Next slide" at bounding box center [262, 208] width 21 height 18
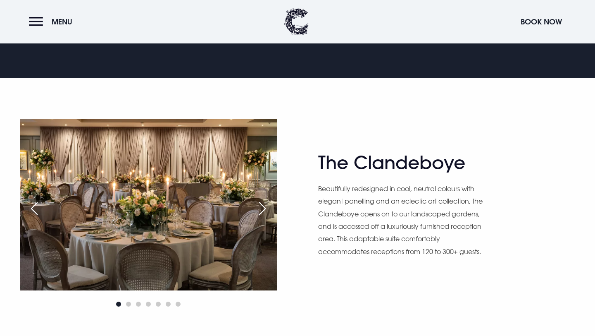
click at [262, 208] on div "Next slide" at bounding box center [262, 208] width 21 height 18
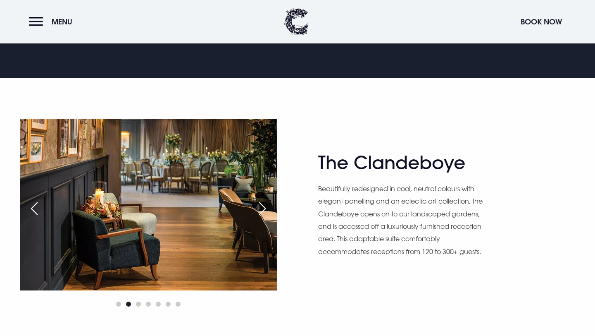
click at [262, 208] on div "Next slide" at bounding box center [262, 208] width 21 height 18
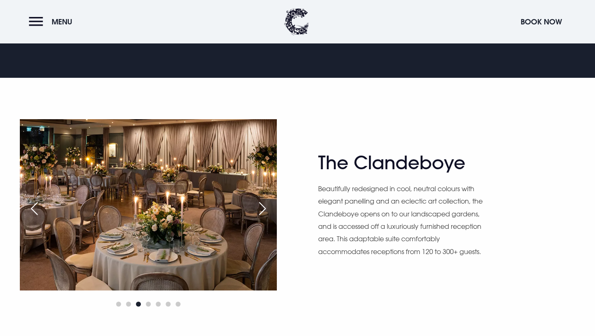
click at [262, 208] on div "Next slide" at bounding box center [262, 208] width 21 height 18
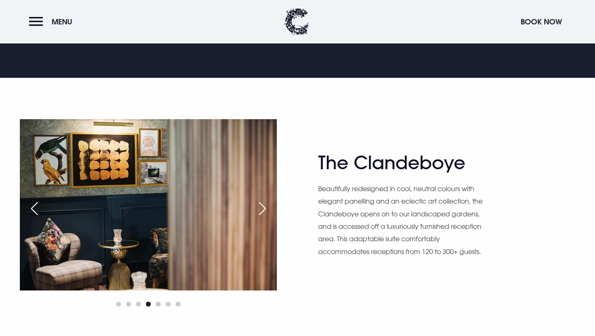
click at [262, 208] on div "Next slide" at bounding box center [262, 208] width 21 height 18
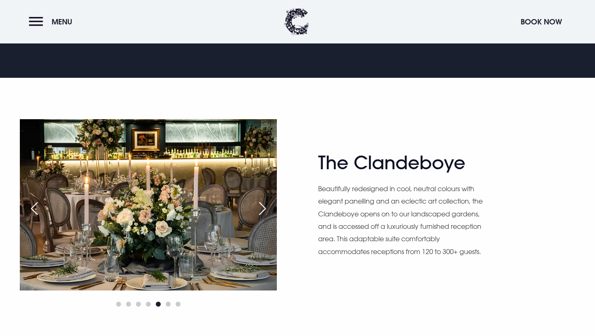
click at [262, 208] on div "Next slide" at bounding box center [262, 208] width 21 height 18
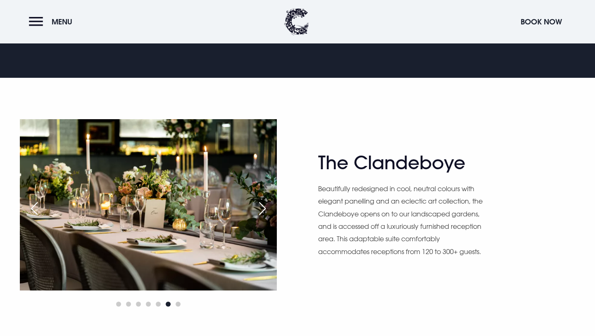
click at [262, 208] on div "Next slide" at bounding box center [262, 208] width 21 height 18
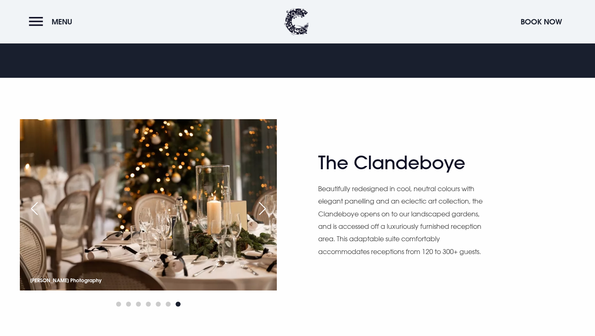
click at [262, 208] on div "Next slide" at bounding box center [262, 208] width 21 height 18
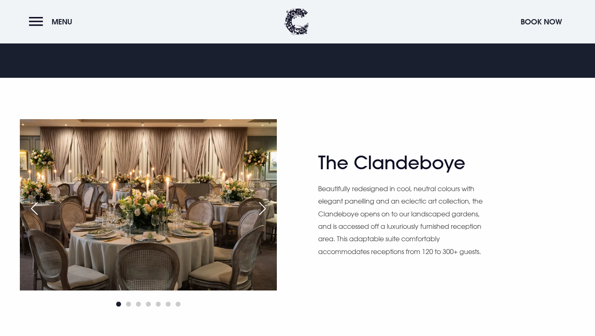
click at [262, 208] on div "Next slide" at bounding box center [262, 208] width 21 height 18
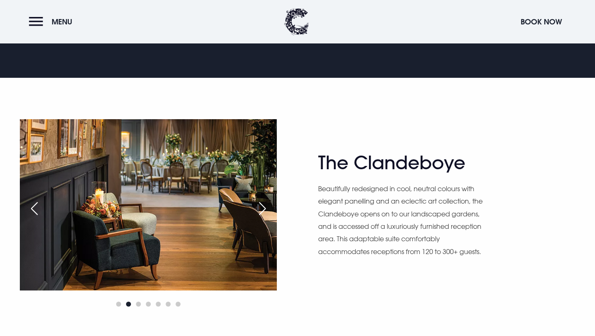
click at [262, 208] on div "Next slide" at bounding box center [262, 208] width 21 height 18
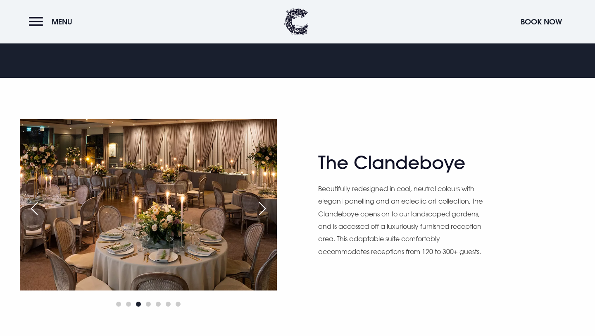
click at [262, 208] on div "Next slide" at bounding box center [262, 208] width 21 height 18
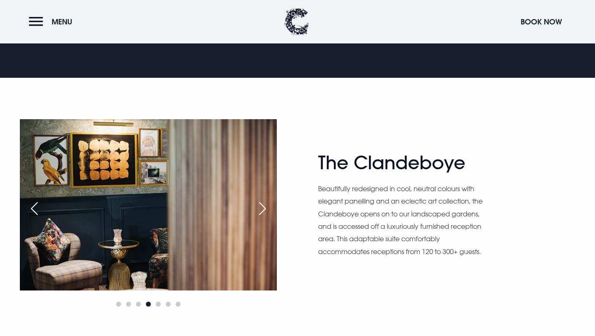
click at [307, 167] on div "The Clandeboye Beautifully redesigned in cool, neutral colours with elegant pan…" at bounding box center [297, 214] width 575 height 190
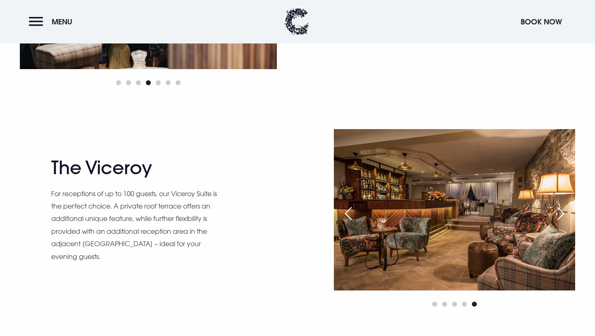
scroll to position [686, 0]
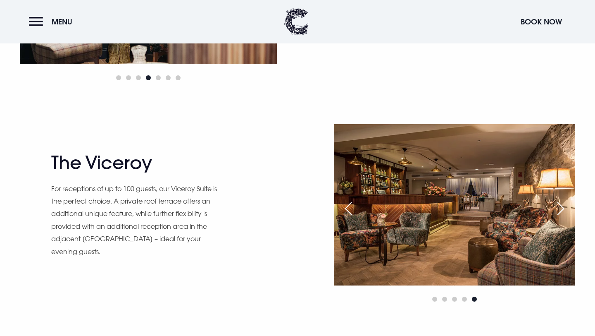
click at [460, 298] on div at bounding box center [454, 299] width 241 height 10
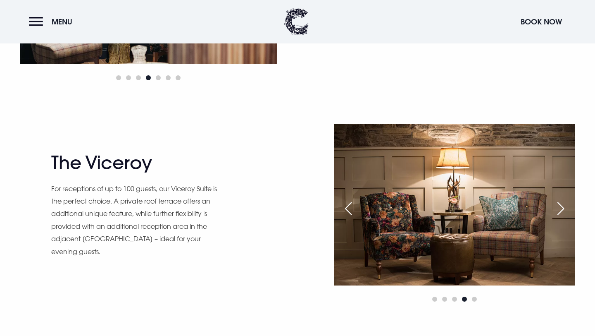
click at [563, 212] on div "Next slide" at bounding box center [561, 208] width 21 height 18
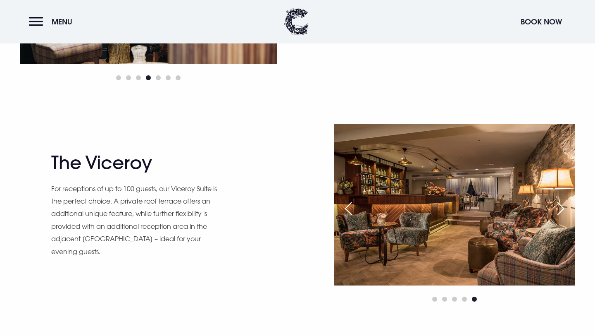
click at [563, 212] on div "Next slide" at bounding box center [561, 208] width 21 height 18
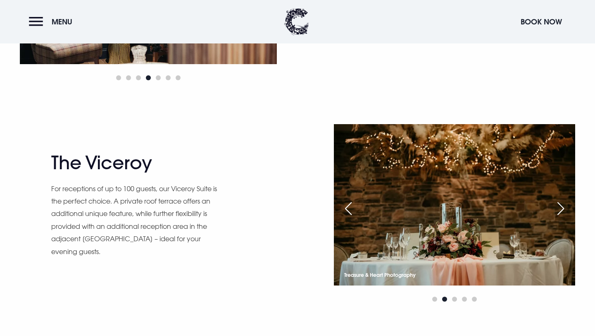
click at [353, 213] on div "Previous slide" at bounding box center [348, 208] width 21 height 18
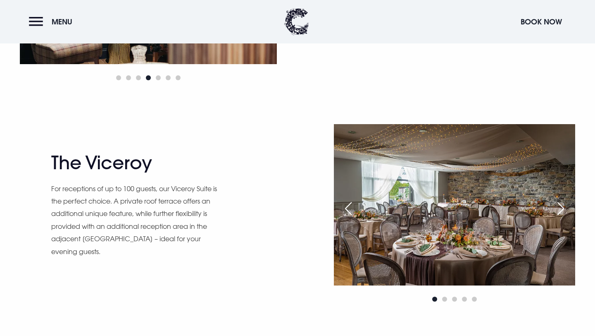
click at [566, 207] on div "Next slide" at bounding box center [561, 208] width 21 height 18
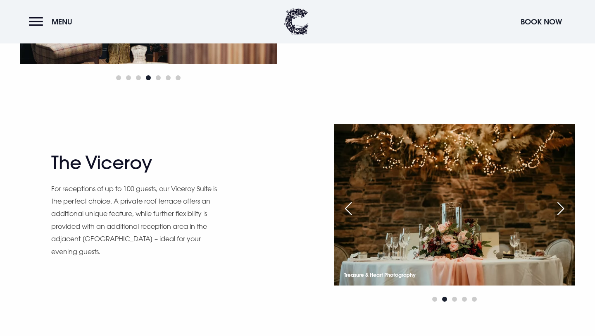
click at [566, 208] on div "Next slide" at bounding box center [561, 208] width 21 height 18
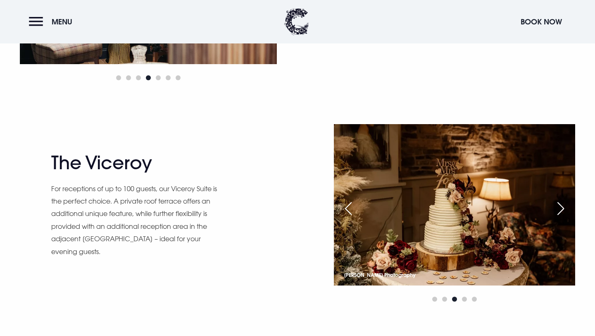
click at [566, 208] on div "Next slide" at bounding box center [561, 208] width 21 height 18
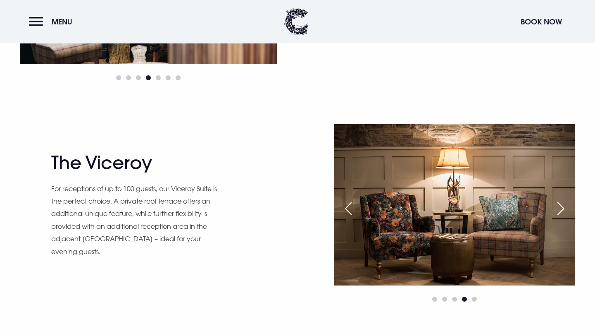
click at [566, 208] on div "Next slide" at bounding box center [561, 208] width 21 height 18
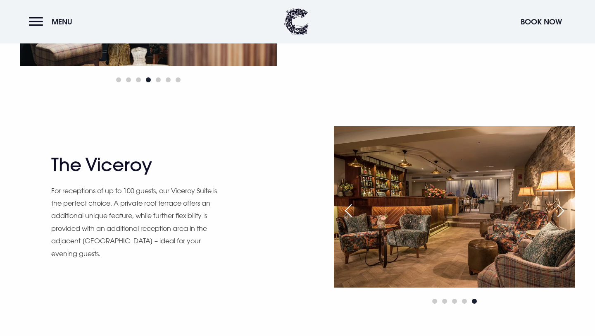
scroll to position [683, 0]
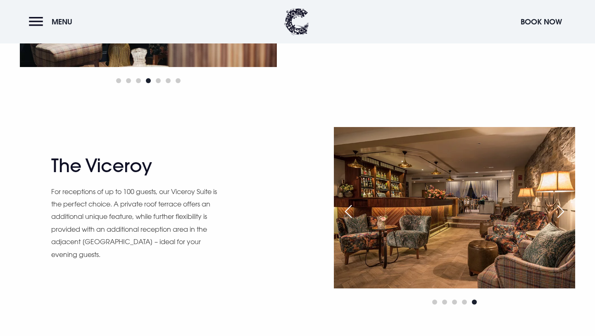
click at [558, 210] on div "Next slide" at bounding box center [561, 211] width 21 height 18
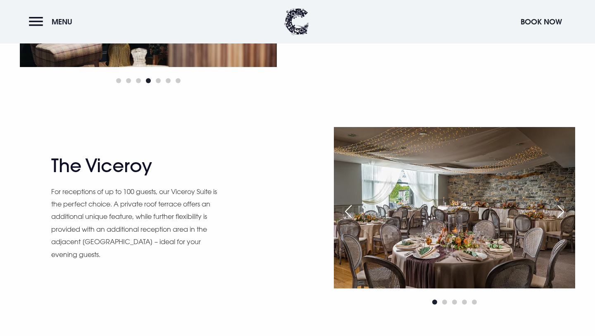
click at [555, 216] on div "Next slide" at bounding box center [561, 211] width 21 height 18
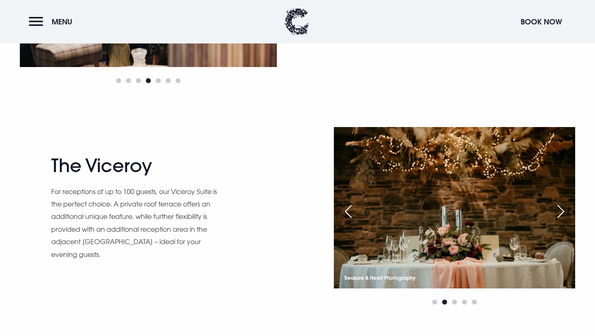
click at [561, 213] on div "Next slide" at bounding box center [561, 211] width 21 height 18
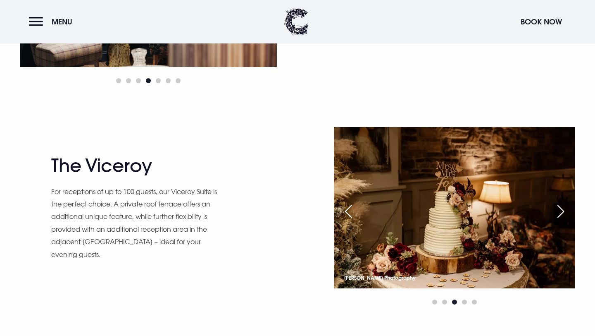
click at [561, 214] on div "Next slide" at bounding box center [561, 211] width 21 height 18
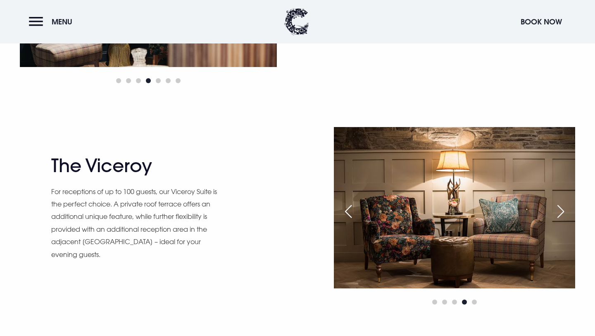
click at [561, 214] on div "Next slide" at bounding box center [561, 211] width 21 height 18
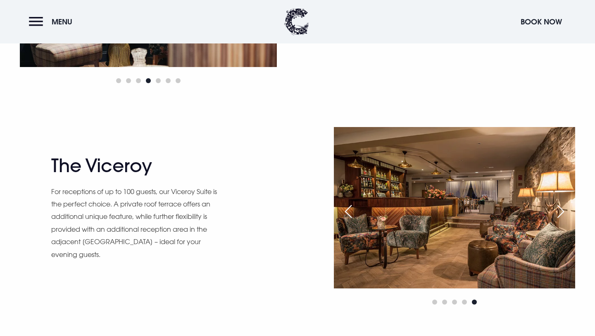
click at [561, 214] on div "Next slide" at bounding box center [561, 211] width 21 height 18
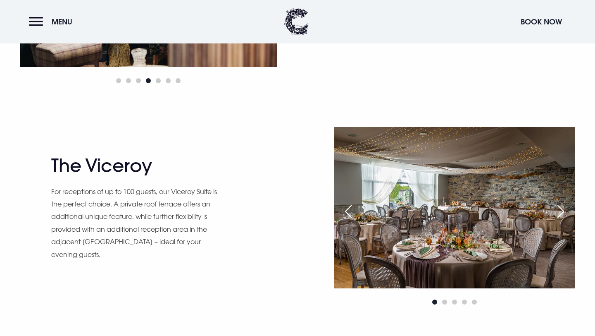
click at [561, 214] on div "Next slide" at bounding box center [561, 211] width 21 height 18
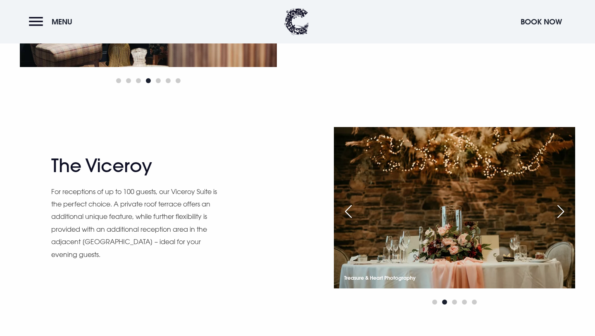
click at [364, 235] on img at bounding box center [454, 207] width 241 height 161
click at [269, 209] on div "The Viceroy For receptions of up to 100 guests, our Viceroy Suite is the perfec…" at bounding box center [171, 217] width 241 height 124
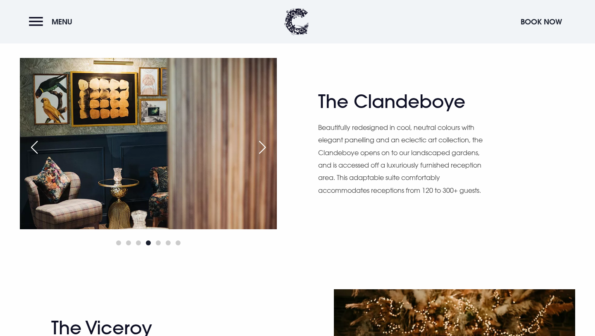
scroll to position [523, 0]
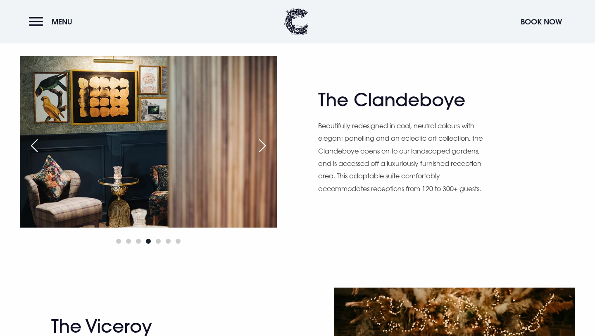
click at [373, 87] on div "The Clandeboye Beautifully redesigned in cool, neutral colours with elegant pan…" at bounding box center [297, 151] width 575 height 190
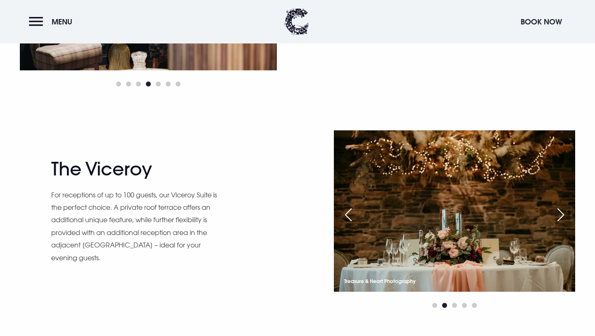
scroll to position [737, 0]
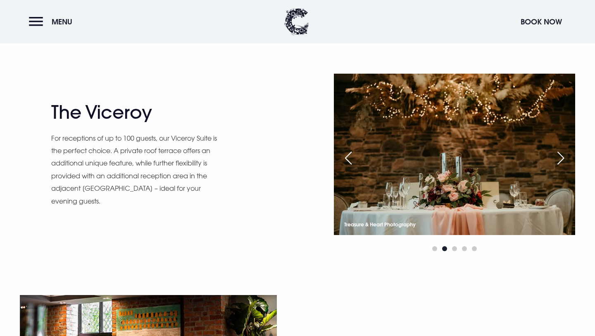
drag, startPoint x: 55, startPoint y: 110, endPoint x: 153, endPoint y: 117, distance: 97.8
click at [153, 117] on h2 "The Viceroy" at bounding box center [131, 112] width 161 height 22
drag, startPoint x: 166, startPoint y: 114, endPoint x: 52, endPoint y: 112, distance: 113.7
click at [52, 112] on h2 "The Viceroy" at bounding box center [131, 112] width 161 height 22
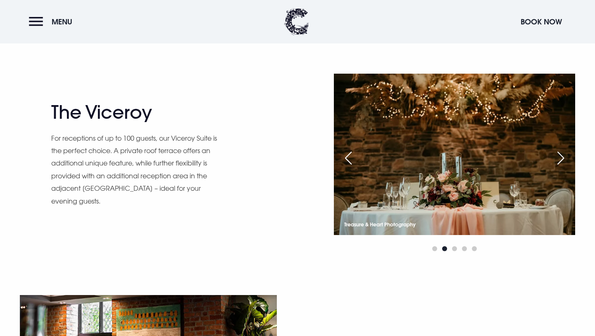
copy h2 "The Viceroy"
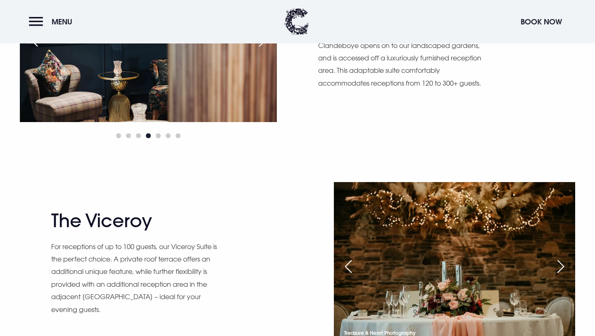
scroll to position [700, 0]
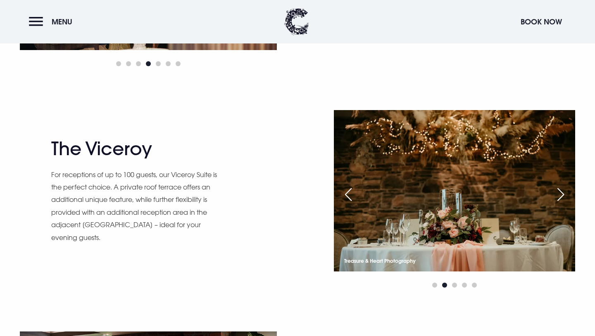
click at [147, 188] on p "For receptions of up to 100 guests, our Viceroy Suite is the perfect choice. A …" at bounding box center [135, 205] width 169 height 75
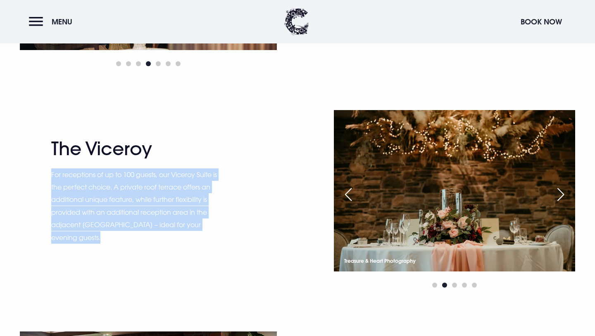
click at [147, 188] on p "For receptions of up to 100 guests, our Viceroy Suite is the perfect choice. A …" at bounding box center [135, 205] width 169 height 75
copy div "For receptions of up to 100 guests, our Viceroy Suite is the perfect choice. A …"
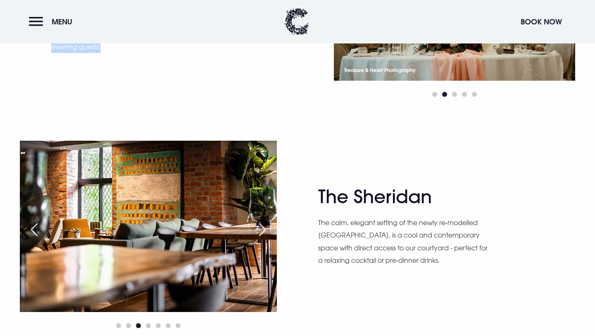
scroll to position [1008, 0]
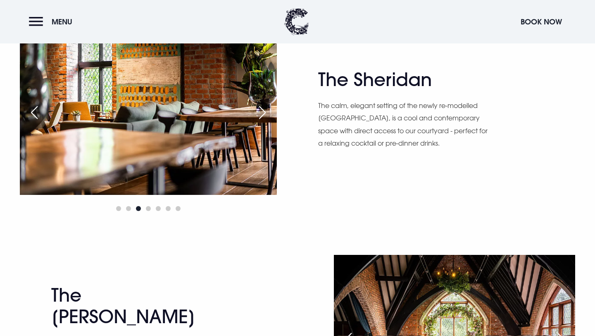
click at [379, 69] on h2 "The Sheridan" at bounding box center [398, 80] width 161 height 22
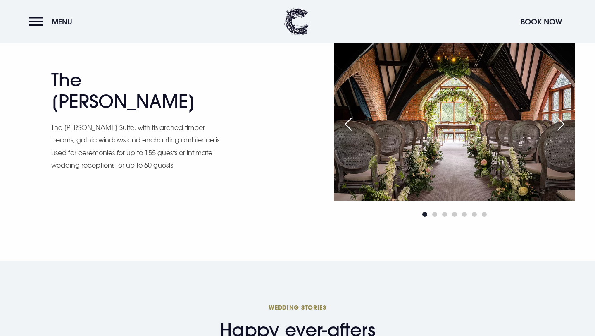
click at [104, 93] on h2 "The Blackwood" at bounding box center [131, 91] width 161 height 44
copy div "The Blackwood"
click at [141, 145] on p "The Blackwood Suite, with its arched timber beams, gothic windows and enchantin…" at bounding box center [135, 146] width 169 height 50
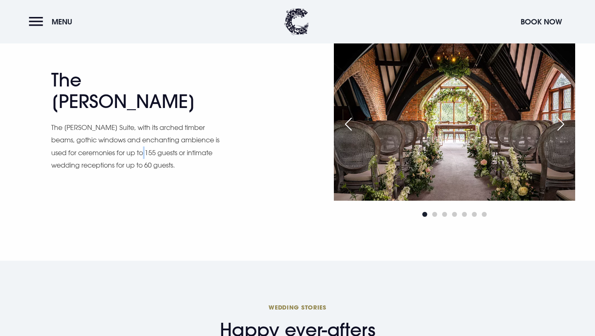
click at [141, 145] on p "The Blackwood Suite, with its arched timber beams, gothic windows and enchantin…" at bounding box center [135, 146] width 169 height 50
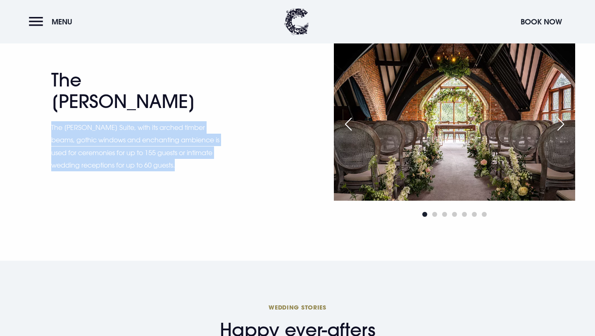
click at [141, 145] on p "The Blackwood Suite, with its arched timber beams, gothic windows and enchantin…" at bounding box center [135, 146] width 169 height 50
copy div "The Blackwood Suite, with its arched timber beams, gothic windows and enchantin…"
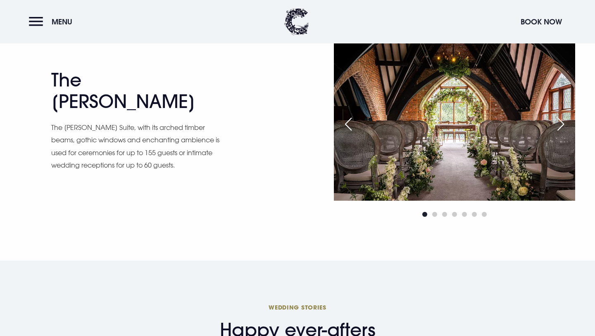
click at [285, 165] on div "The Blackwood The Blackwood Suite, with its arched timber beams, gothic windows…" at bounding box center [171, 129] width 241 height 121
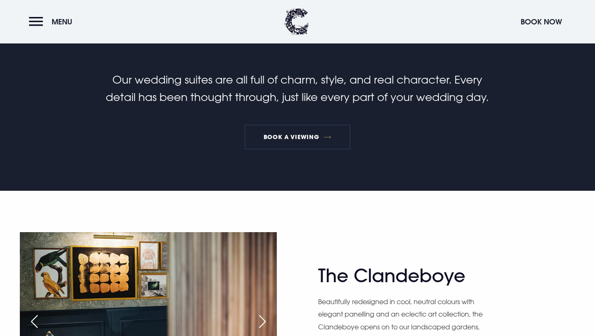
scroll to position [0, 0]
